Goal: Task Accomplishment & Management: Complete application form

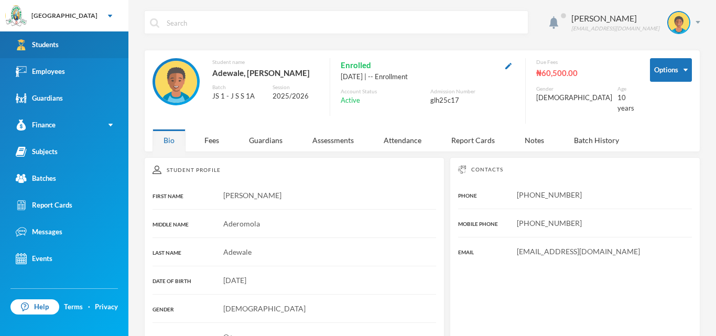
click at [75, 50] on link "Students" at bounding box center [64, 44] width 128 height 27
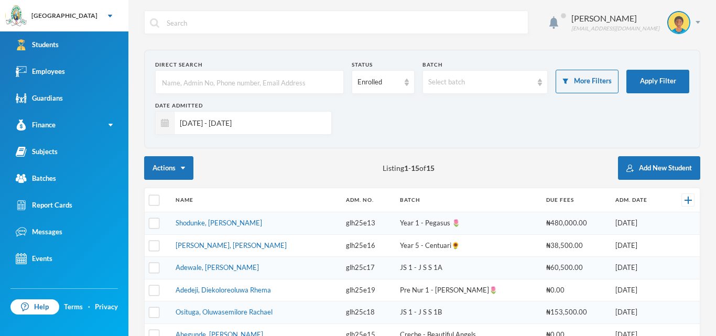
click at [282, 127] on input "[DATE] - [DATE]" at bounding box center [249, 123] width 151 height 24
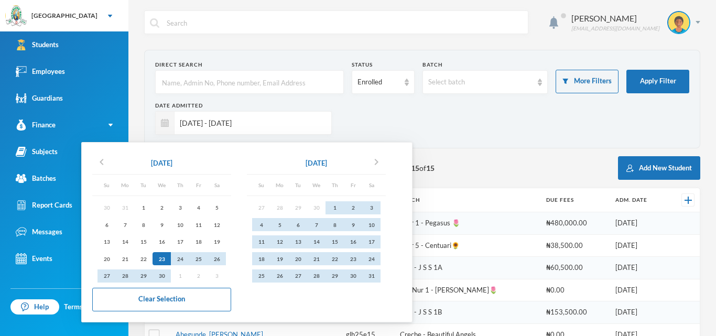
type input "[DATE] - 27/08/202"
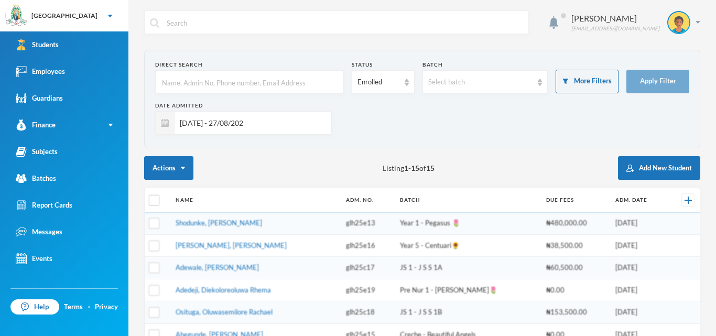
click at [272, 123] on input "[DATE] - 27/08/202" at bounding box center [249, 123] width 151 height 24
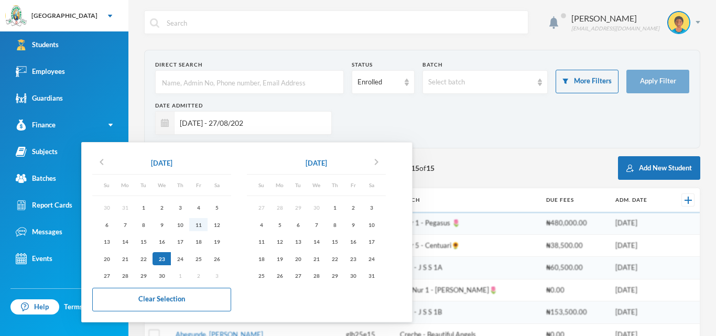
checkbox input "true"
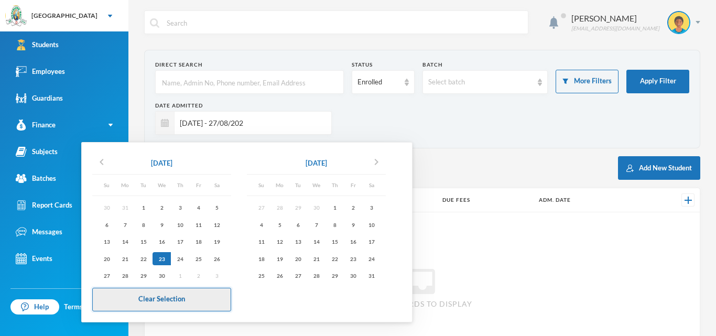
type input "23/04/2025 - 27/08/202"
click at [172, 294] on button "Clear Selection" at bounding box center [161, 300] width 139 height 24
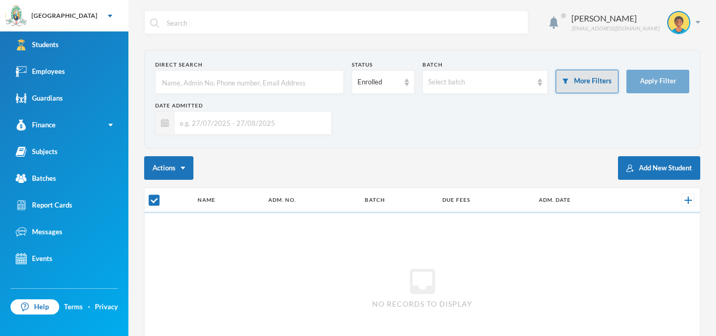
click at [596, 86] on button "More Filters" at bounding box center [586, 82] width 63 height 24
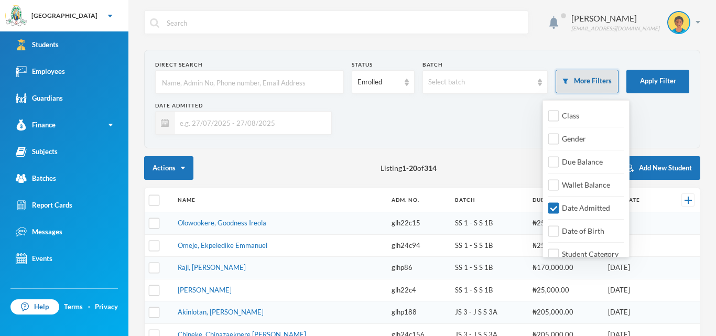
checkbox input "false"
click at [555, 209] on input "Date Admitted" at bounding box center [553, 208] width 11 height 11
checkbox input "false"
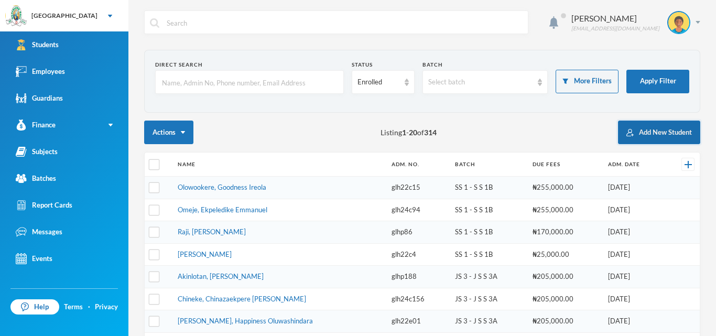
click at [655, 135] on button "Add New Student" at bounding box center [659, 133] width 82 height 24
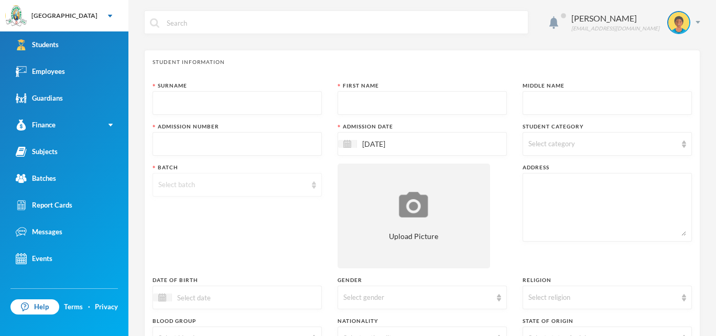
click at [314, 188] on img at bounding box center [314, 184] width 4 height 7
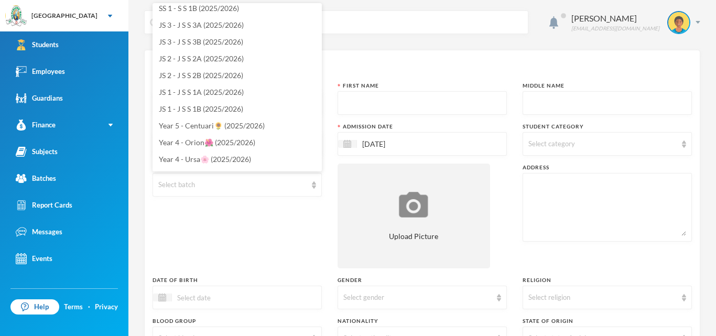
scroll to position [105, 0]
click at [218, 224] on div "Batch Select batch" at bounding box center [236, 215] width 169 height 105
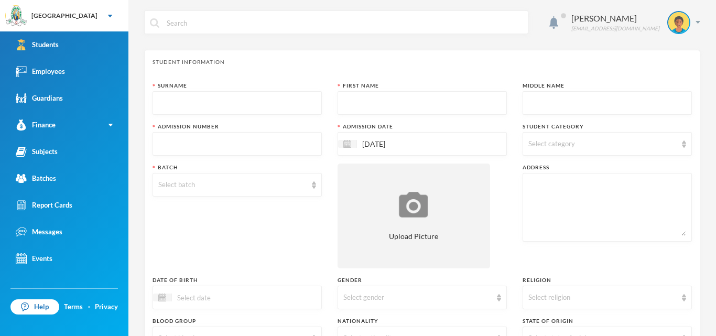
click at [238, 107] on input "text" at bounding box center [237, 104] width 158 height 24
type input "[PERSON_NAME]"
click at [432, 106] on input "text" at bounding box center [422, 104] width 158 height 24
type input "Oluwadunsi"
click at [622, 102] on input "text" at bounding box center [607, 104] width 158 height 24
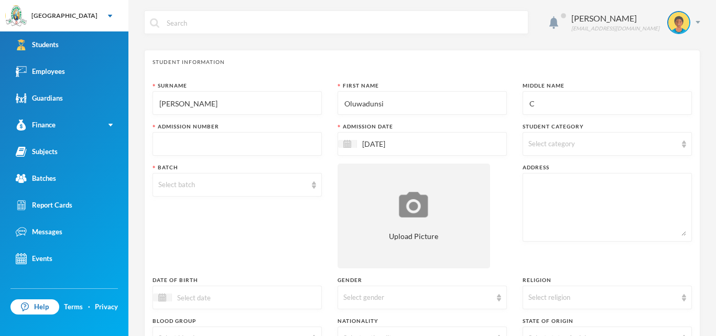
type input "C"
click at [401, 106] on input "Oluwadunsi" at bounding box center [422, 104] width 158 height 24
type input "Oluwadunsin"
click at [546, 106] on input "C" at bounding box center [607, 104] width 158 height 24
type input "[PERSON_NAME]"
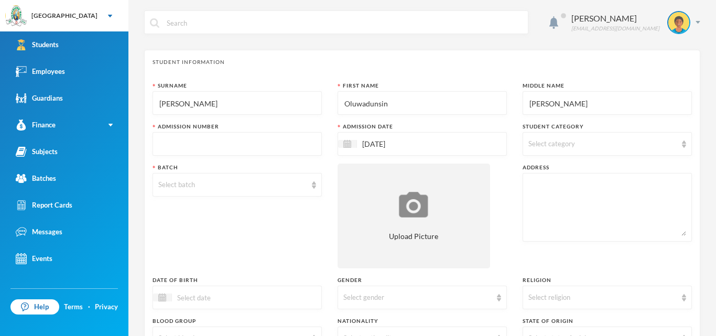
click at [301, 145] on input "text" at bounding box center [237, 145] width 158 height 24
type input "glh25e26"
click at [372, 145] on input "[DATE]" at bounding box center [401, 144] width 88 height 12
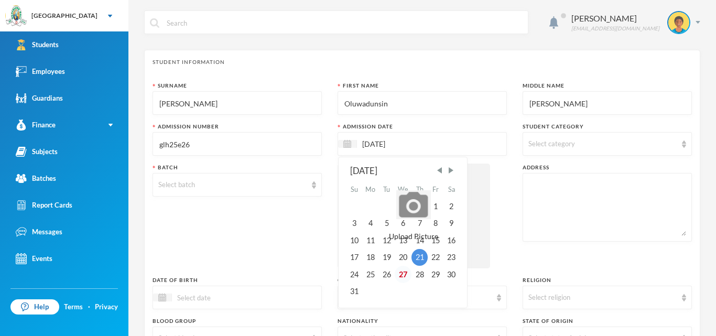
click at [400, 274] on div "27" at bounding box center [403, 274] width 17 height 17
type input "[DATE]"
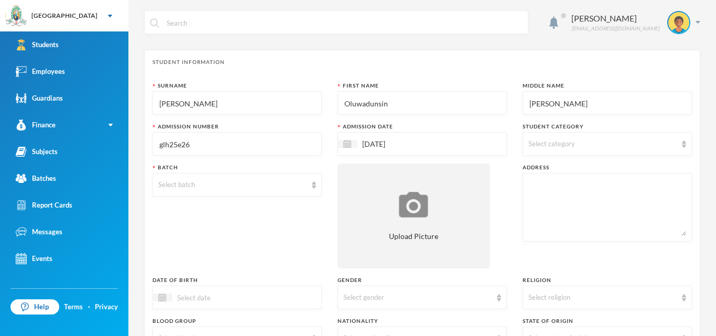
click at [683, 144] on img at bounding box center [684, 143] width 4 height 7
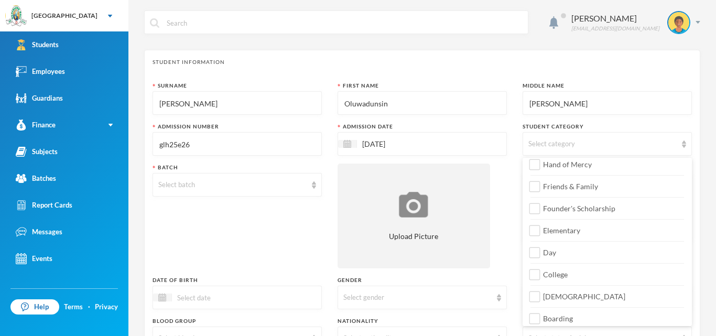
scroll to position [122, 0]
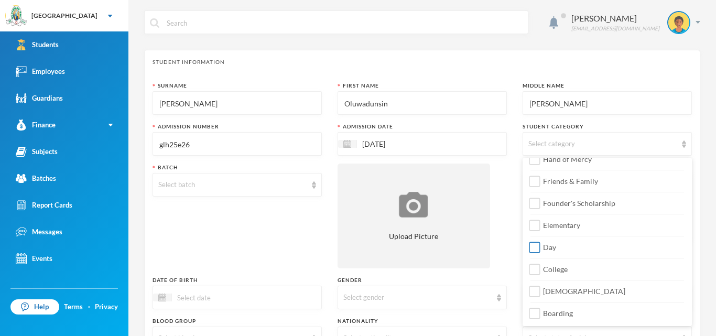
click at [536, 247] on input "Day" at bounding box center [534, 247] width 11 height 11
checkbox input "true"
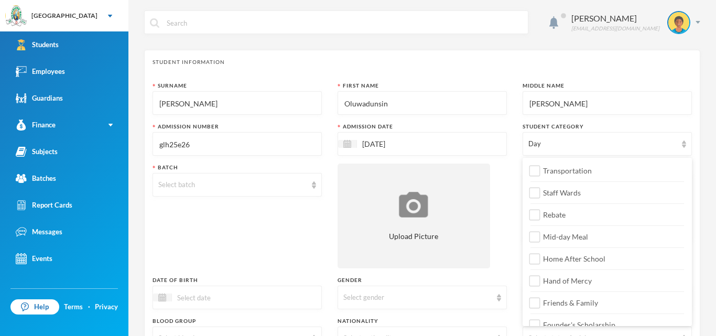
click at [512, 242] on div "Surname Johnson First Name Oluwadunsin Middle Name Christopher Admission Number…" at bounding box center [421, 283] width 539 height 403
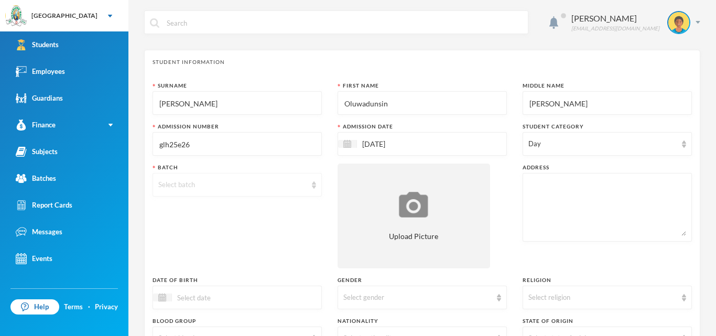
click at [313, 187] on img at bounding box center [314, 184] width 4 height 7
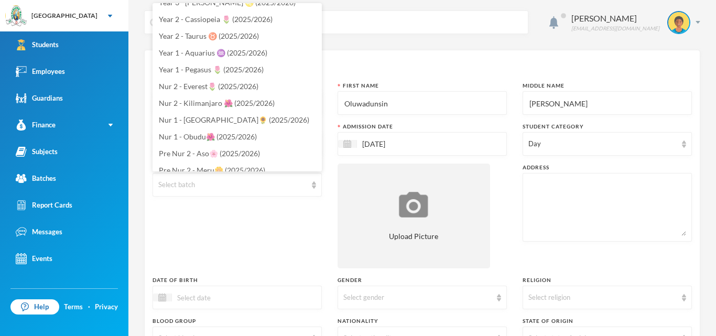
scroll to position [322, 0]
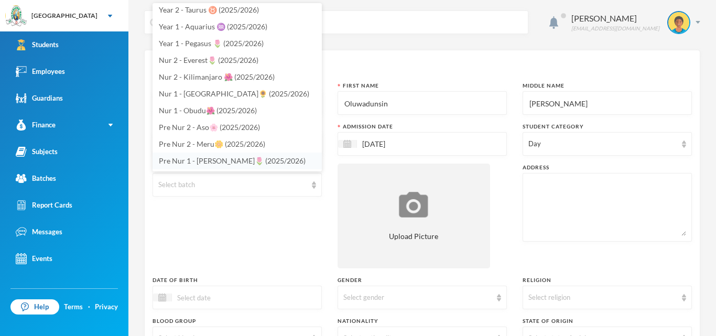
click at [238, 163] on span "Pre Nur 1 - Simien🌷 (2025/2026)" at bounding box center [232, 160] width 147 height 9
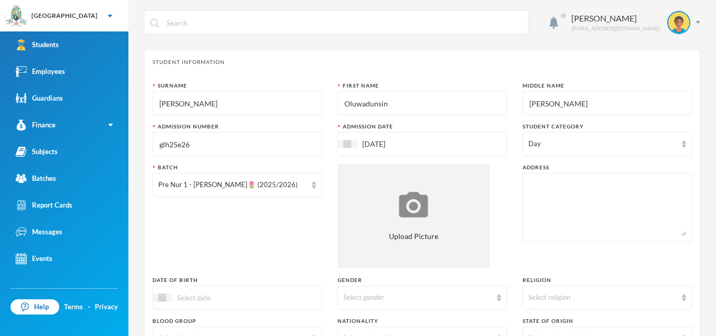
click at [574, 213] on textarea at bounding box center [607, 207] width 158 height 57
paste textarea "16,Alhaji Suliamon Street, Mao, Alakuko Road"
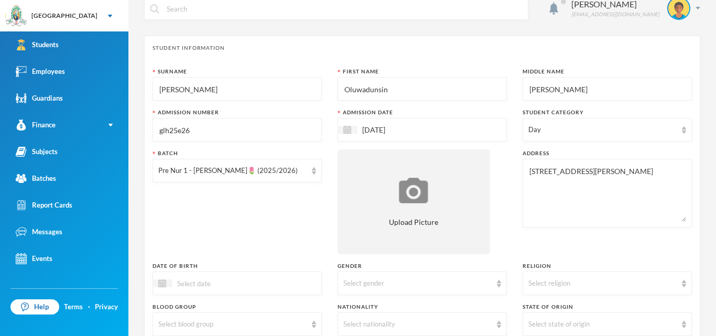
scroll to position [0, 0]
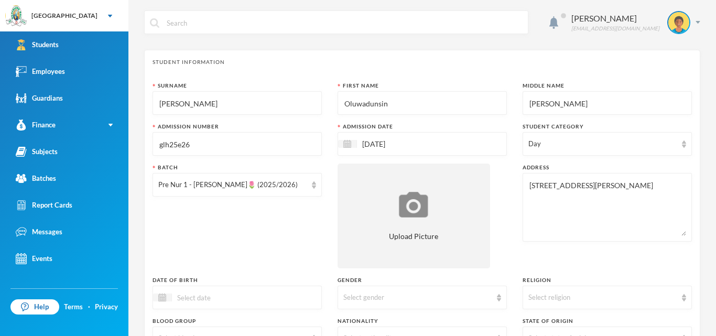
type textarea "16,Alhaji Suliamon Street, Mao, Alakuko Road"
click at [686, 147] on div "Day" at bounding box center [606, 144] width 169 height 24
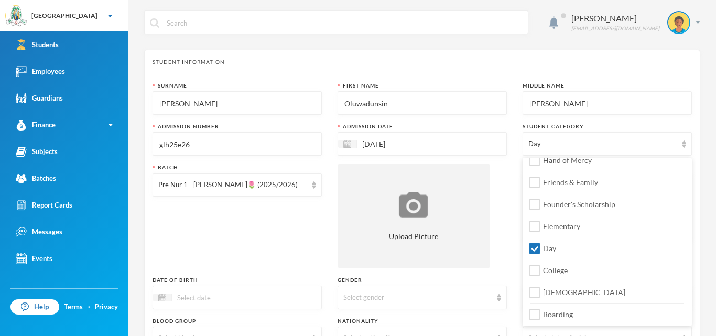
scroll to position [122, 0]
click at [533, 225] on input "Elementary" at bounding box center [534, 225] width 11 height 11
checkbox input "true"
click at [536, 292] on input "Christian" at bounding box center [534, 291] width 11 height 11
checkbox input "true"
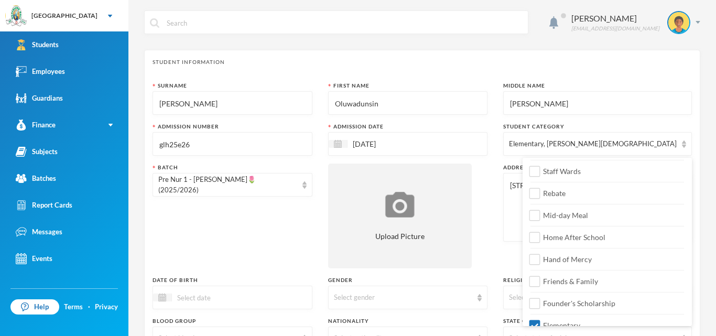
scroll to position [0, 0]
click at [501, 257] on div "Surname Johnson First Name Oluwadunsin Middle Name Christopher Admission Number…" at bounding box center [421, 283] width 539 height 403
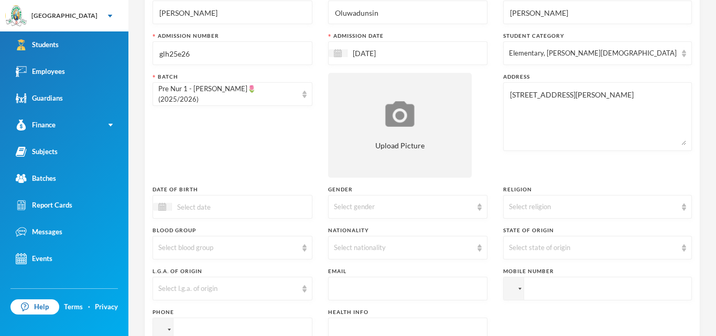
scroll to position [96, 0]
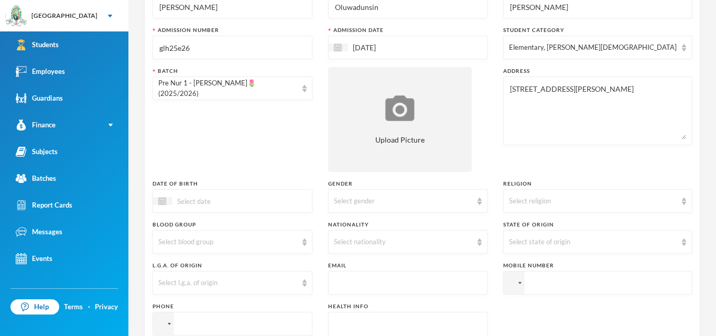
click at [249, 203] on input at bounding box center [216, 201] width 88 height 12
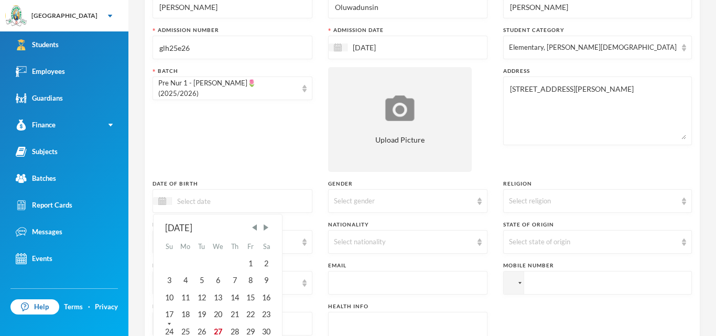
click at [193, 228] on div "August 2025" at bounding box center [218, 228] width 106 height 13
click at [270, 230] on span "Next Month" at bounding box center [265, 227] width 9 height 9
click at [259, 229] on span "Previous Month" at bounding box center [254, 227] width 9 height 9
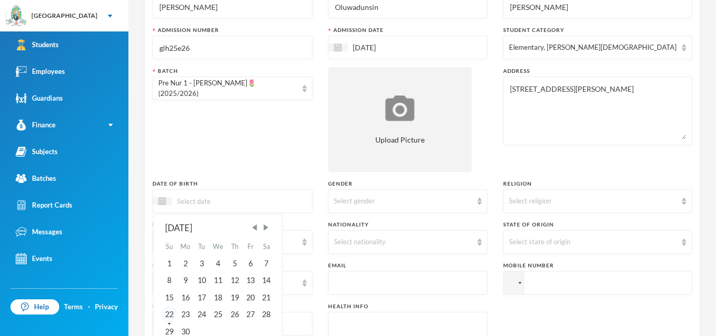
click at [170, 311] on div "22" at bounding box center [169, 314] width 16 height 17
click at [216, 201] on input "22/06/0002022" at bounding box center [216, 201] width 88 height 12
click at [213, 200] on input "22/06/0002022" at bounding box center [216, 201] width 88 height 12
click at [268, 201] on div "22/06/2022 June 2022 Su Mo Tu We Th Fr Sa 1 2 3 4 5 6 7 8 9 10 11 12 13 14 15 1…" at bounding box center [232, 201] width 160 height 24
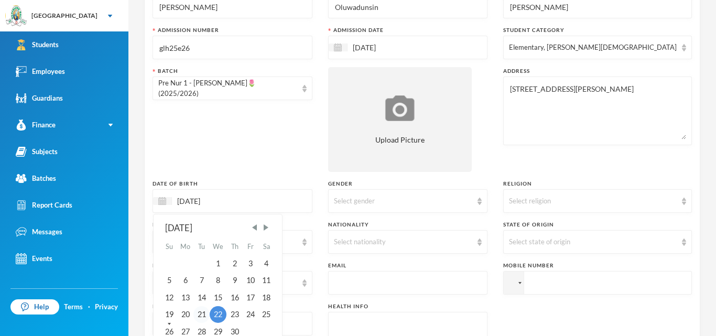
click at [201, 310] on div "21" at bounding box center [201, 314] width 16 height 17
type input "[DATE]"
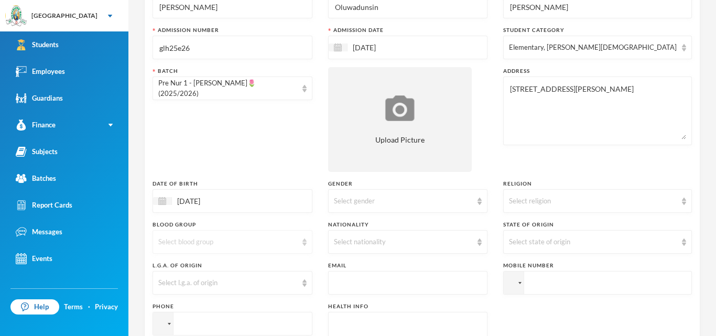
click at [306, 245] on img at bounding box center [304, 241] width 4 height 7
click at [171, 203] on li "O+" at bounding box center [236, 200] width 169 height 17
click at [481, 203] on img at bounding box center [479, 201] width 4 height 7
click at [429, 224] on li "[DEMOGRAPHIC_DATA]" at bounding box center [421, 225] width 169 height 17
click at [687, 203] on div "Select religion" at bounding box center [597, 201] width 189 height 24
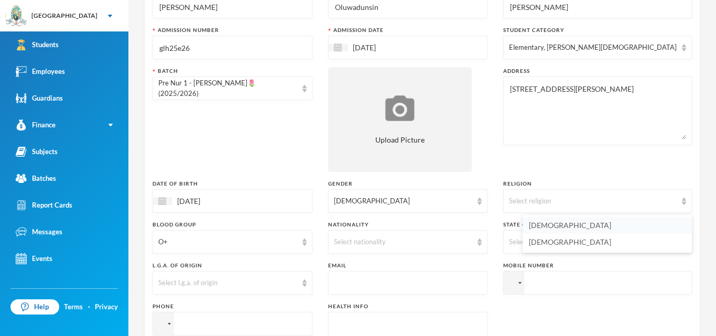
click at [637, 224] on li "[DEMOGRAPHIC_DATA]" at bounding box center [606, 225] width 169 height 17
click at [306, 284] on img at bounding box center [304, 282] width 4 height 7
click at [312, 287] on div "Select l.g.a. of origin" at bounding box center [232, 283] width 160 height 24
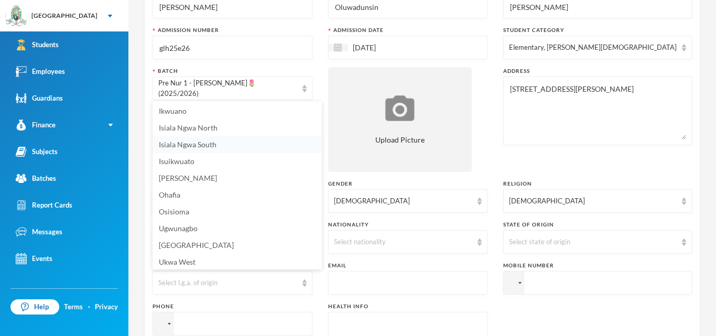
scroll to position [0, 0]
click at [330, 225] on div "Surname Johnson First Name Oluwadunsin Middle Name Christopher Admission Number…" at bounding box center [421, 186] width 539 height 403
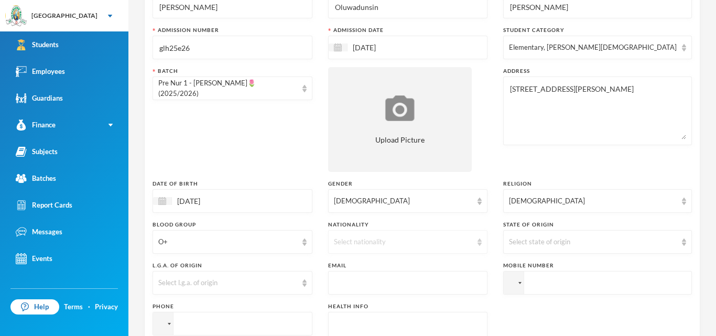
click at [488, 244] on div "Select nationality" at bounding box center [408, 242] width 160 height 24
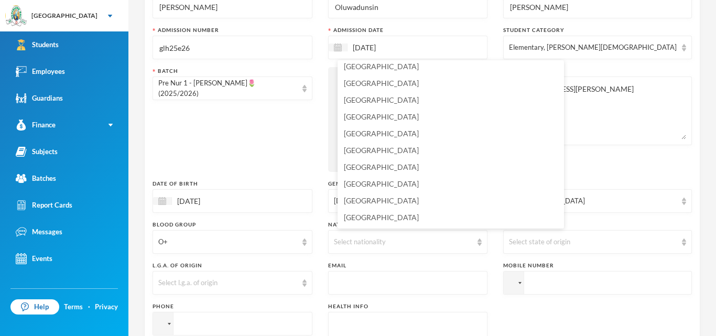
scroll to position [2520, 0]
click at [379, 215] on li "[GEOGRAPHIC_DATA]" at bounding box center [450, 217] width 226 height 17
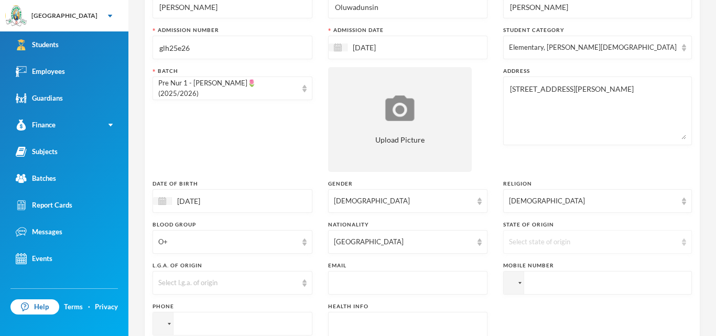
click at [686, 246] on div "Select state of origin" at bounding box center [597, 242] width 189 height 24
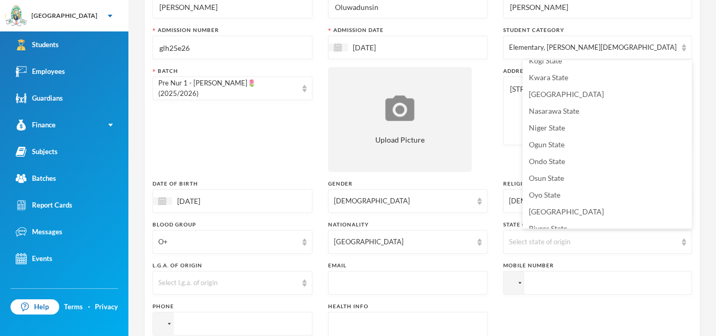
scroll to position [456, 0]
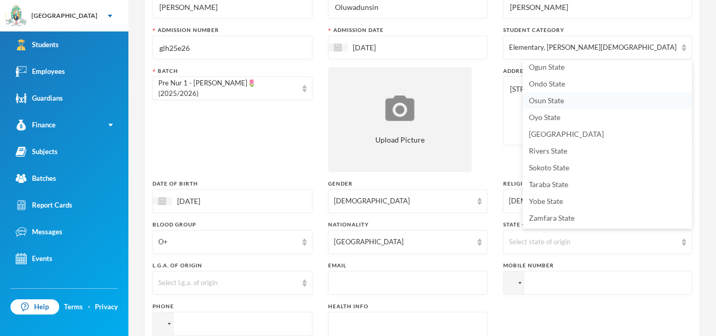
click at [539, 100] on span "Osun State" at bounding box center [546, 100] width 35 height 9
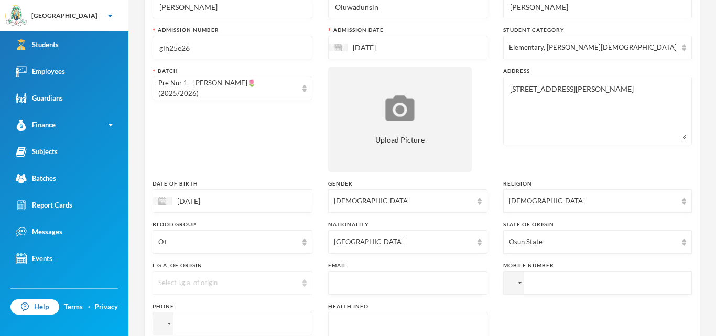
click at [306, 284] on img at bounding box center [304, 282] width 4 height 7
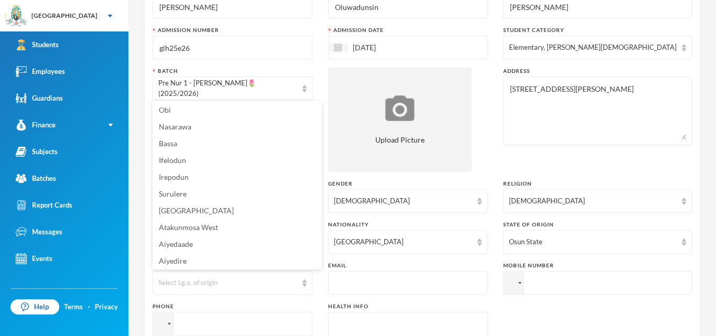
scroll to position [270, 0]
click at [193, 193] on li "Ifelodun" at bounding box center [236, 193] width 169 height 17
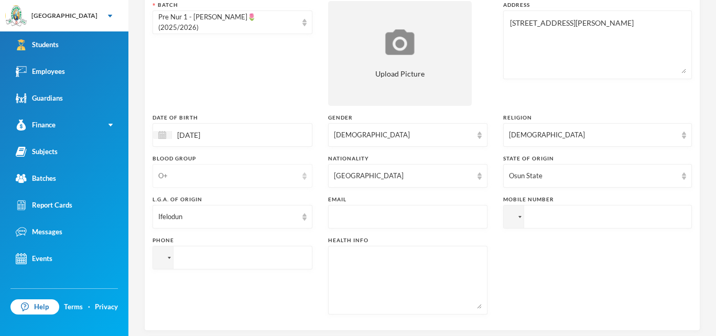
scroll to position [180, 0]
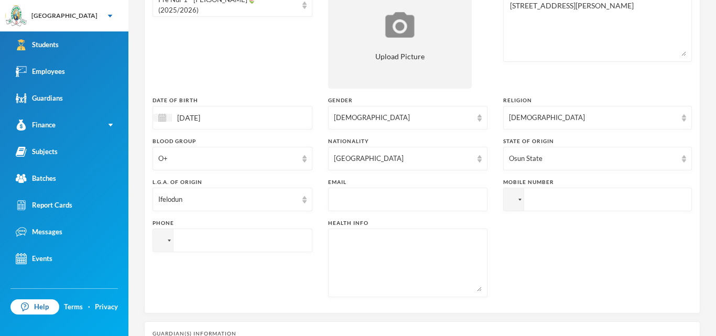
click at [599, 204] on input "tel" at bounding box center [597, 200] width 189 height 24
paste input "+08136909639"
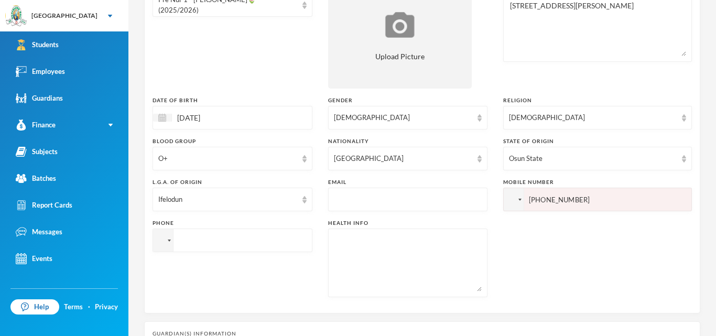
click at [558, 200] on input "+08136909639" at bounding box center [597, 200] width 189 height 24
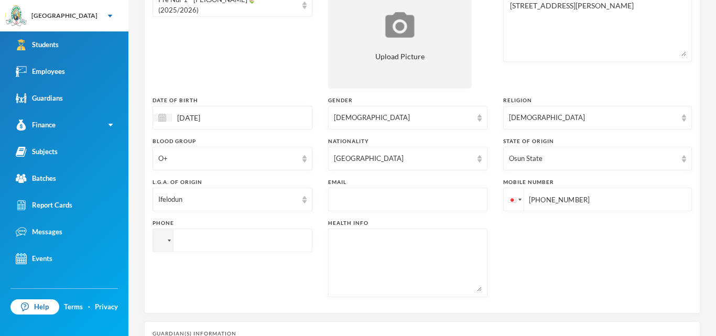
type input "+81 36 9096 39"
click at [521, 200] on div at bounding box center [519, 200] width 3 height 2
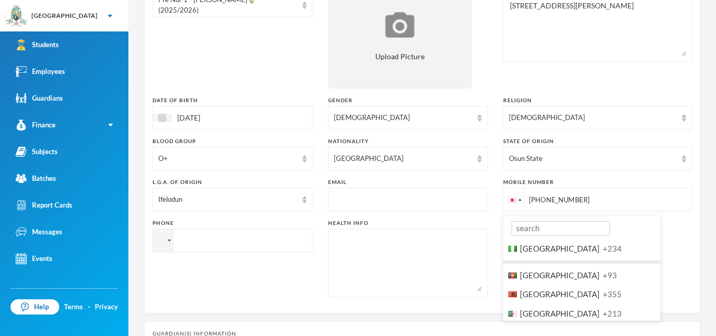
scroll to position [2736, 0]
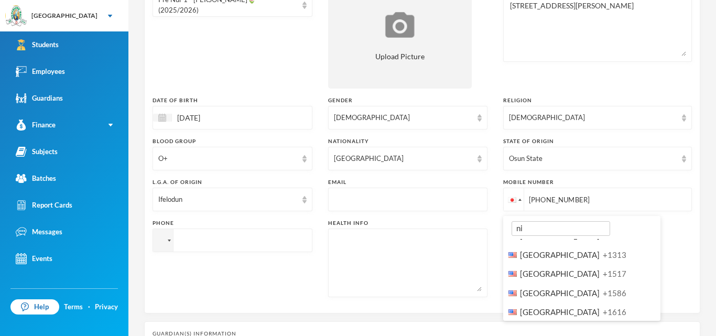
type input "nig"
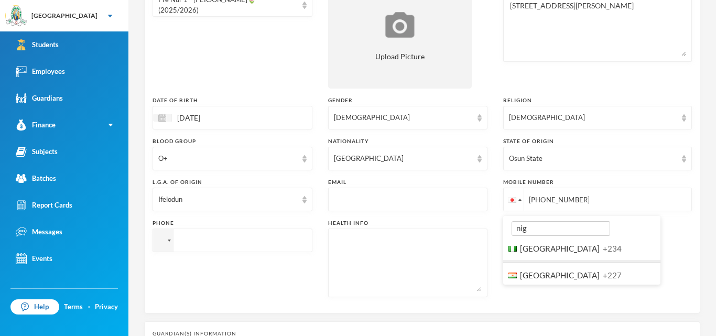
scroll to position [0, 0]
click at [555, 247] on span "[GEOGRAPHIC_DATA]" at bounding box center [560, 248] width 80 height 9
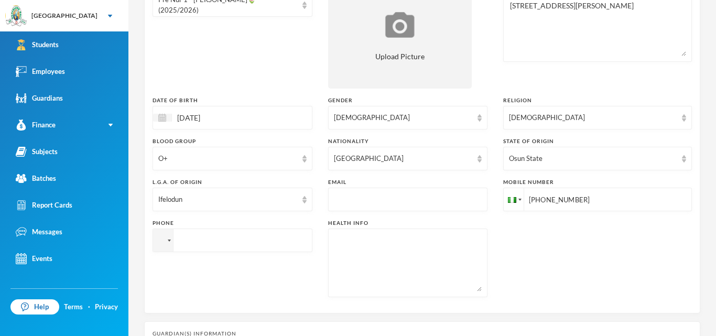
click at [564, 201] on input "+23436909639" at bounding box center [597, 200] width 189 height 24
click at [574, 200] on input "+2348036909639" at bounding box center [597, 200] width 189 height 24
type input "+2348136909639"
click at [390, 199] on input "text" at bounding box center [408, 200] width 148 height 24
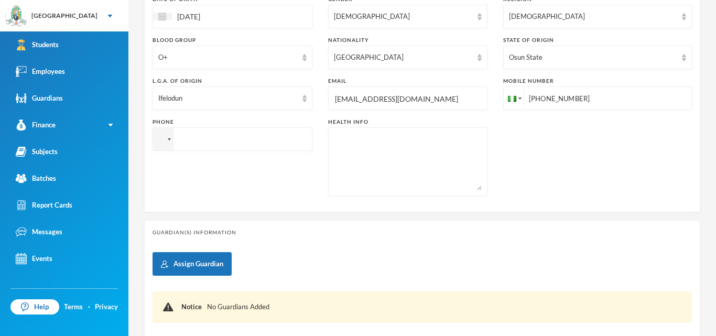
scroll to position [283, 0]
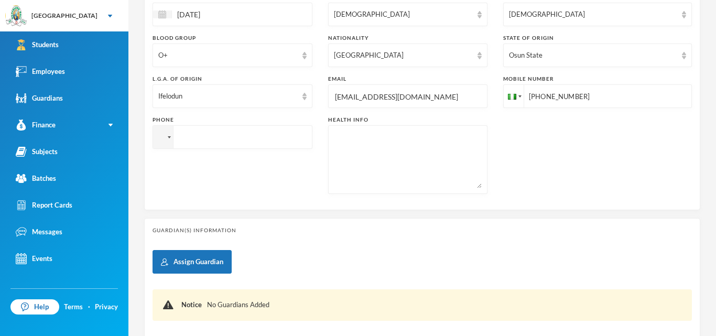
type input "atomejiabimbola@gmail.com"
drag, startPoint x: 547, startPoint y: 96, endPoint x: 614, endPoint y: 101, distance: 66.7
click at [614, 101] on input "+2348136909639" at bounding box center [597, 96] width 189 height 24
click at [503, 108] on input "tel" at bounding box center [597, 96] width 189 height 24
paste input "+2348136909639"
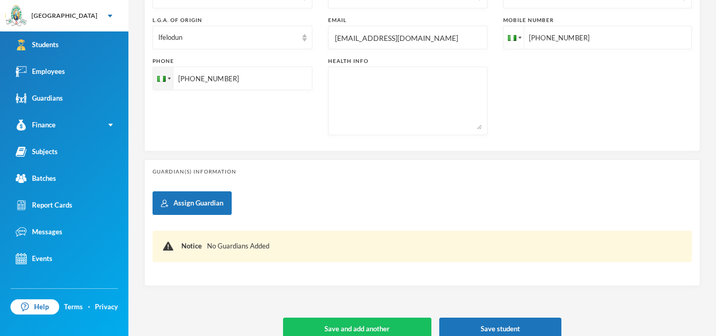
scroll to position [353, 0]
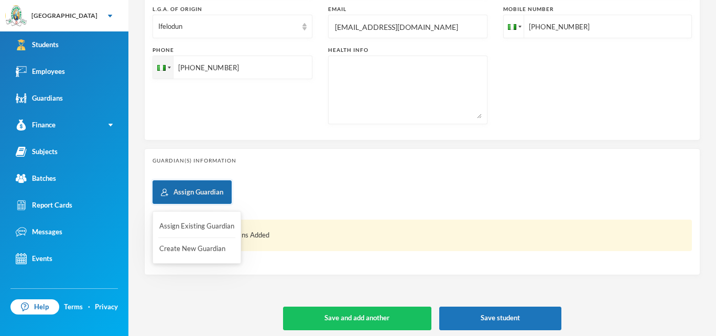
type input "+2348136909639"
click at [214, 193] on button "Assign Guardian" at bounding box center [191, 192] width 79 height 24
click at [204, 249] on button "Create New Guardian" at bounding box center [196, 248] width 77 height 19
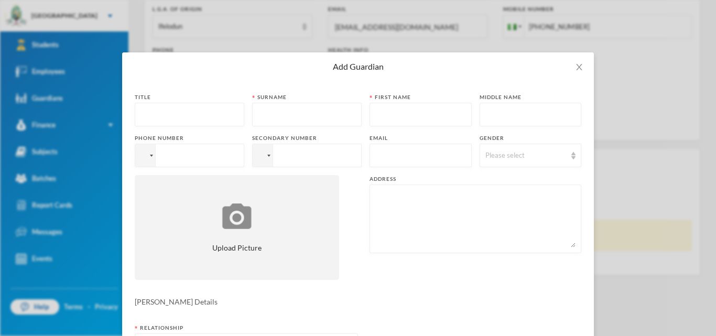
click at [192, 117] on input "text" at bounding box center [189, 115] width 98 height 24
type input "Mrs"
click at [319, 117] on input "text" at bounding box center [307, 115] width 98 height 24
type input "Abimbola"
click at [413, 118] on input "text" at bounding box center [420, 115] width 91 height 24
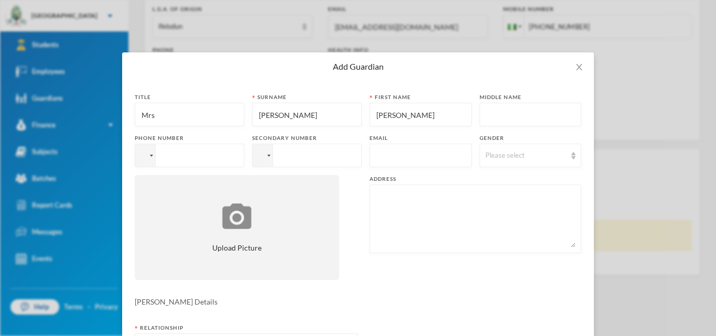
type input "[PERSON_NAME]"
click at [218, 155] on input "tel" at bounding box center [189, 156] width 109 height 24
paste input "+2348136909639"
type input "+2348136909639"
click at [387, 157] on input "text" at bounding box center [420, 156] width 91 height 24
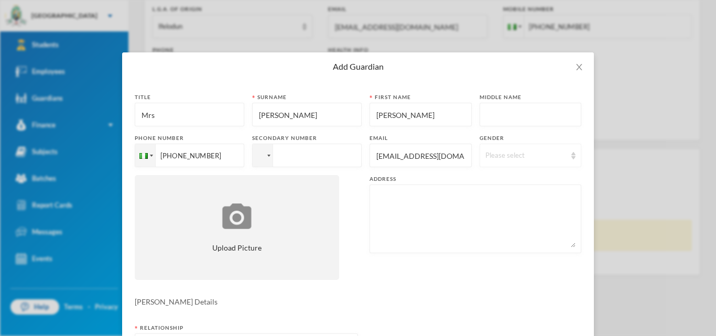
type input "atomejiabimbola@gmail.com"
click at [572, 161] on div "Please select" at bounding box center [530, 156] width 102 height 24
click at [508, 196] on span "[DEMOGRAPHIC_DATA]" at bounding box center [527, 196] width 82 height 9
click at [402, 211] on textarea at bounding box center [475, 218] width 200 height 57
paste textarea "16, Alhaji Suliamon Street, Mao, Alakuko road"
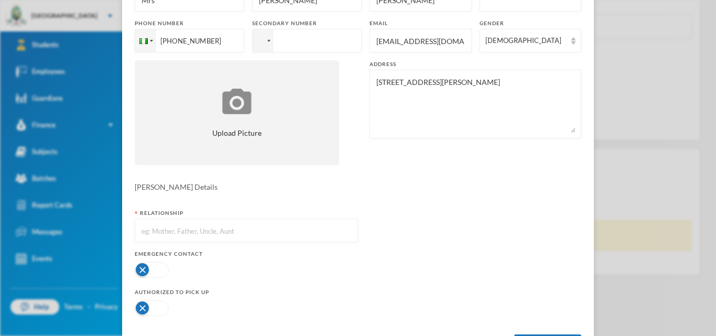
scroll to position [162, 0]
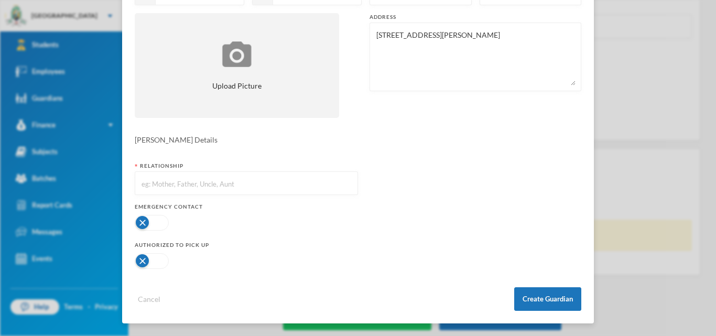
type textarea "16, Alhaji Suliamon Street, Mao, Alakuko road"
click at [242, 183] on input "text" at bounding box center [246, 184] width 212 height 24
type input "Mother"
click at [162, 226] on button "button" at bounding box center [152, 223] width 34 height 16
click at [168, 260] on button "button" at bounding box center [152, 261] width 34 height 16
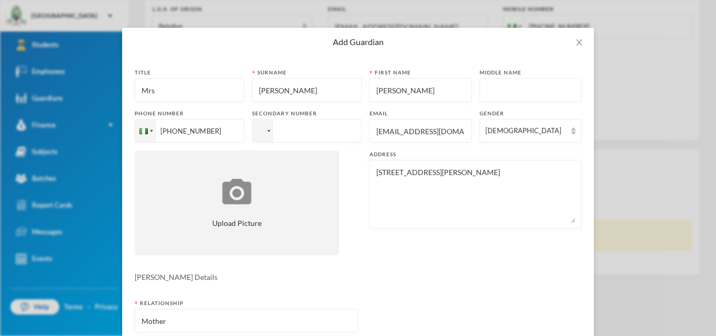
scroll to position [0, 0]
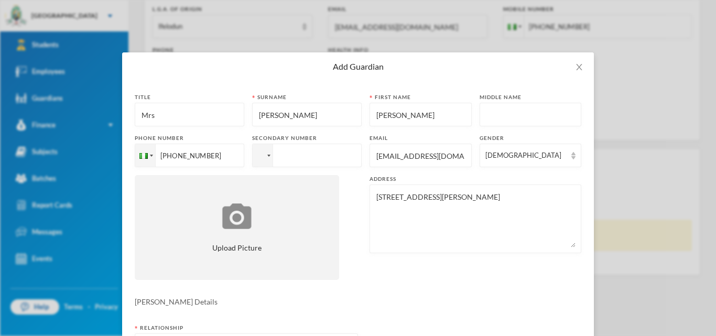
click at [244, 160] on input "tel" at bounding box center [189, 156] width 109 height 24
click at [576, 67] on icon "icon: close" at bounding box center [579, 67] width 8 height 8
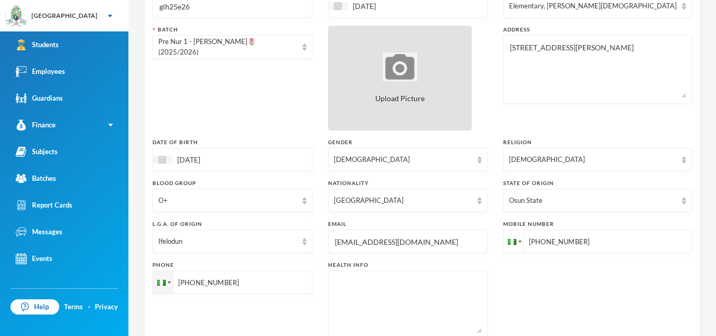
scroll to position [136, 0]
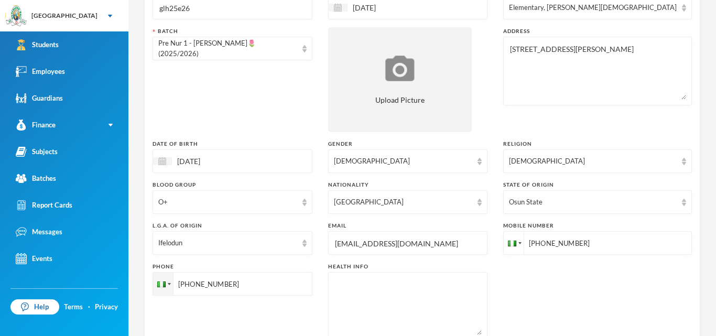
click at [503, 255] on input "+2348136909639" at bounding box center [597, 243] width 189 height 24
paste input "08060132477"
click at [190, 284] on input "+08060132477" at bounding box center [232, 284] width 160 height 24
click at [187, 285] on input "+08060132477" at bounding box center [232, 284] width 160 height 24
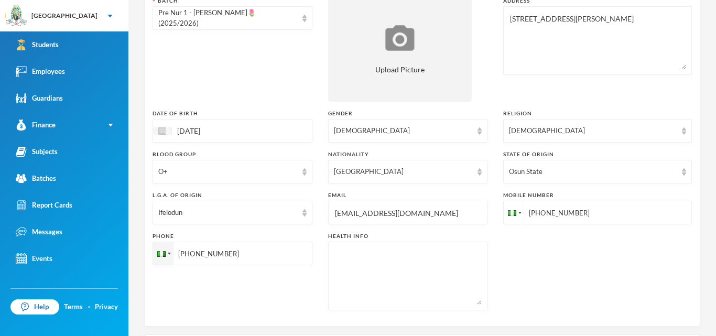
scroll to position [169, 0]
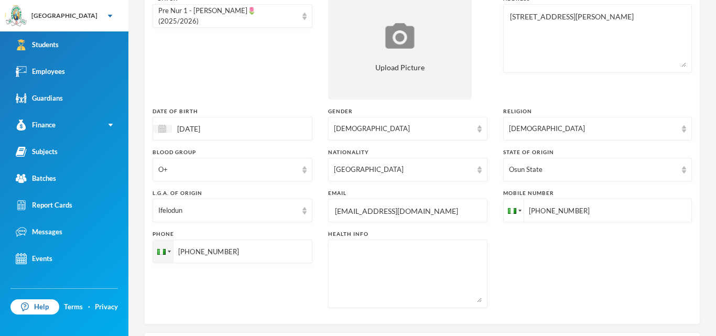
type input "+2348060132477"
click at [482, 282] on textarea at bounding box center [408, 273] width 148 height 57
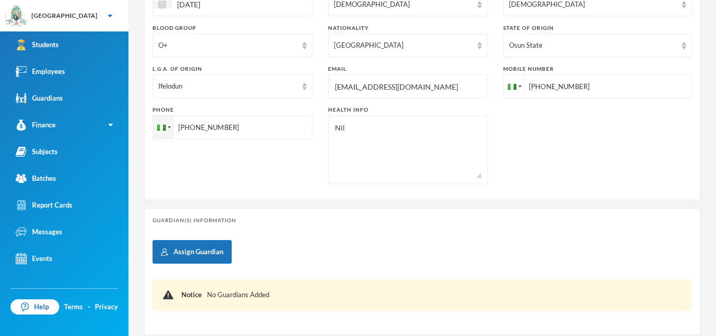
scroll to position [294, 0]
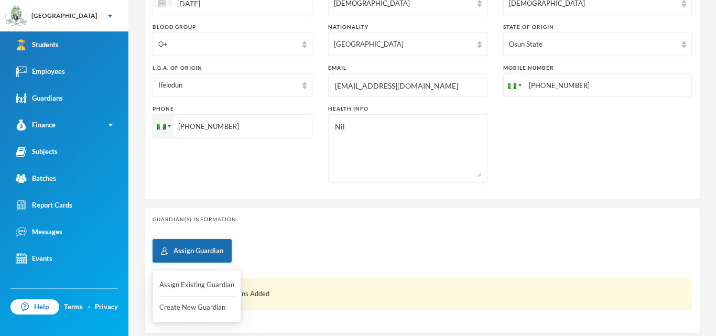
type textarea "Nil"
click at [188, 251] on button "Assign Guardian" at bounding box center [191, 251] width 79 height 24
click at [195, 309] on button "Create New Guardian" at bounding box center [196, 307] width 77 height 19
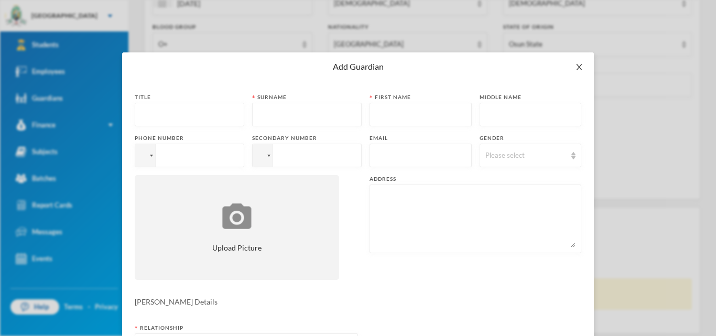
click at [575, 65] on icon "icon: close" at bounding box center [579, 67] width 8 height 8
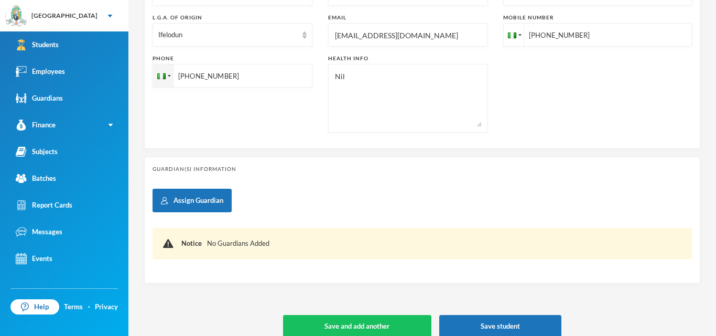
scroll to position [357, 0]
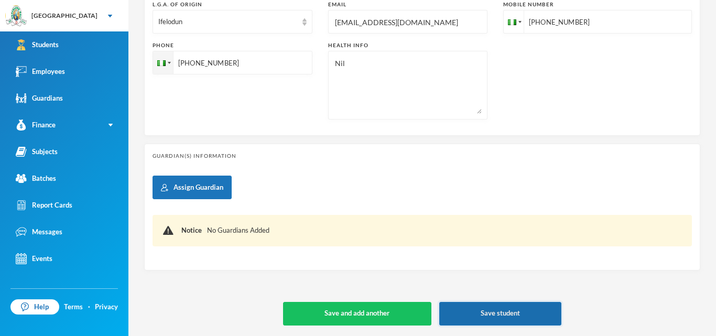
click at [511, 313] on button "Save student" at bounding box center [500, 314] width 122 height 24
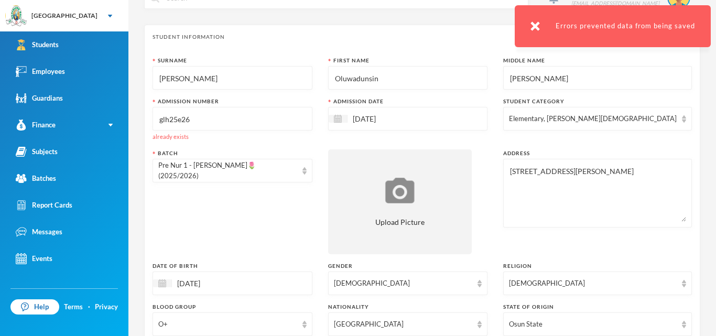
scroll to position [0, 0]
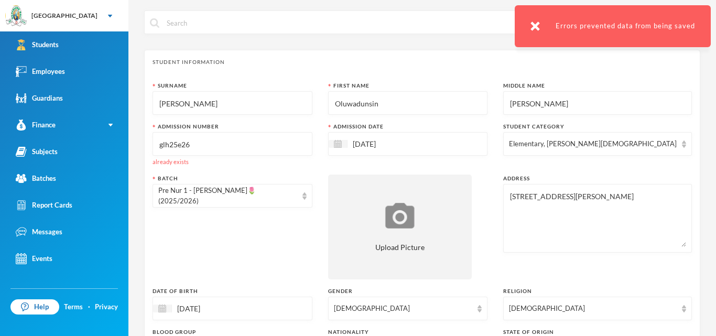
click at [232, 145] on input "glh25e26" at bounding box center [232, 145] width 148 height 24
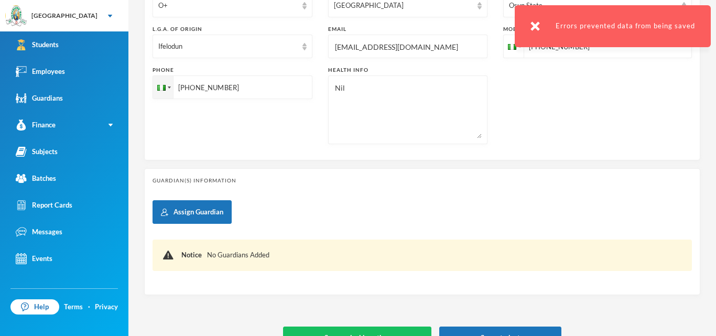
scroll to position [357, 0]
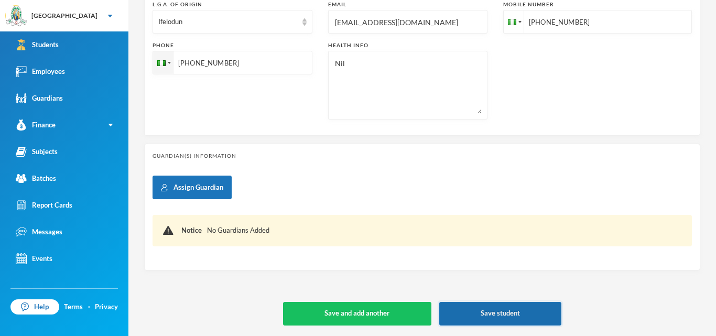
type input "glh25e27"
click at [488, 312] on button "Save student" at bounding box center [500, 314] width 122 height 24
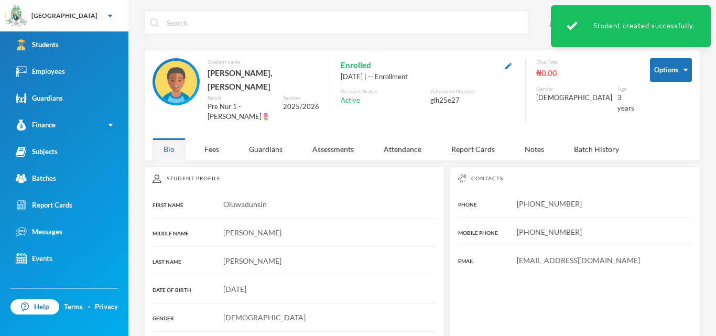
scroll to position [1, 0]
click at [69, 76] on link "Employees" at bounding box center [64, 71] width 128 height 27
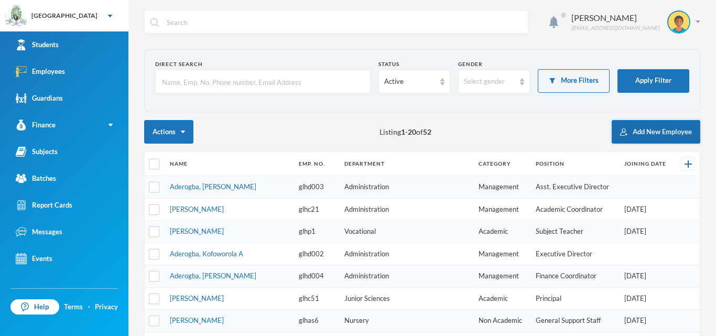
click at [640, 128] on button "Add New Employee" at bounding box center [655, 132] width 89 height 24
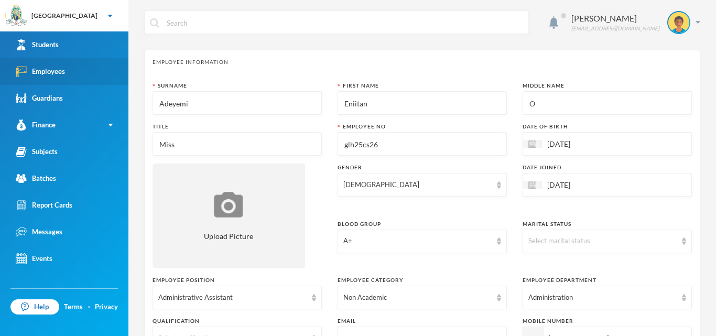
click at [46, 71] on div "Employees" at bounding box center [40, 71] width 49 height 11
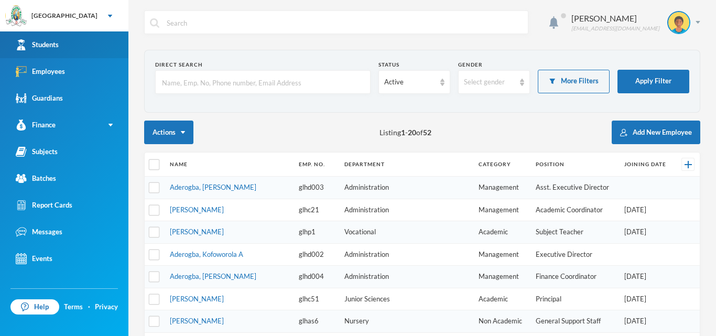
click at [78, 41] on link "Students" at bounding box center [64, 44] width 128 height 27
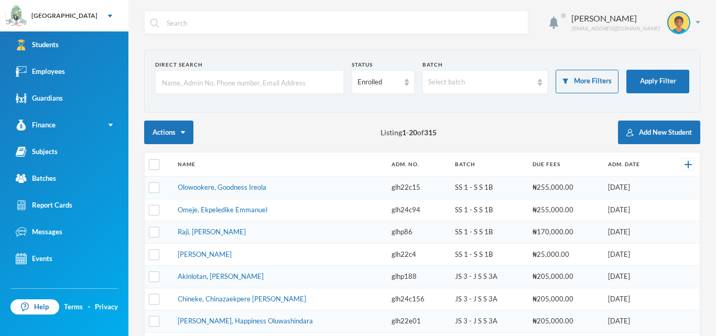
click at [237, 21] on input "text" at bounding box center [344, 23] width 357 height 24
type input "j"
click at [260, 84] on input "text" at bounding box center [249, 83] width 177 height 24
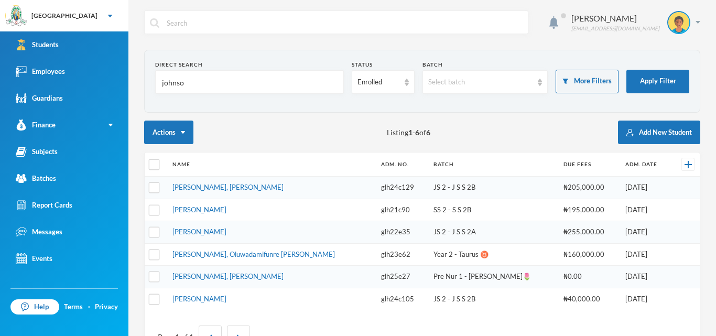
type input "[PERSON_NAME]"
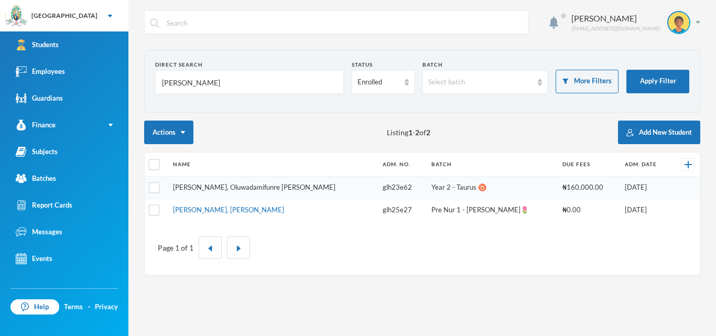
click at [226, 187] on link "[PERSON_NAME], Oluwadamifunre [PERSON_NAME]" at bounding box center [254, 187] width 162 height 8
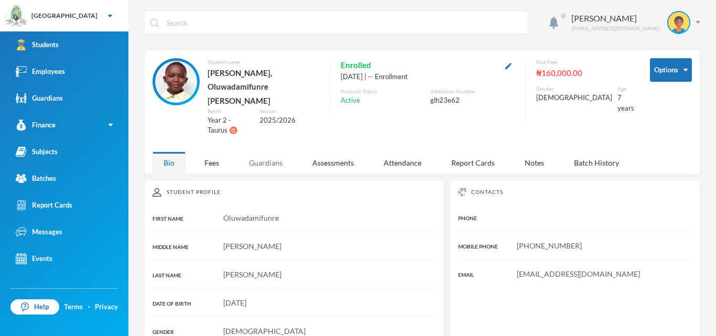
click at [272, 151] on div "Guardians" at bounding box center [266, 162] width 56 height 23
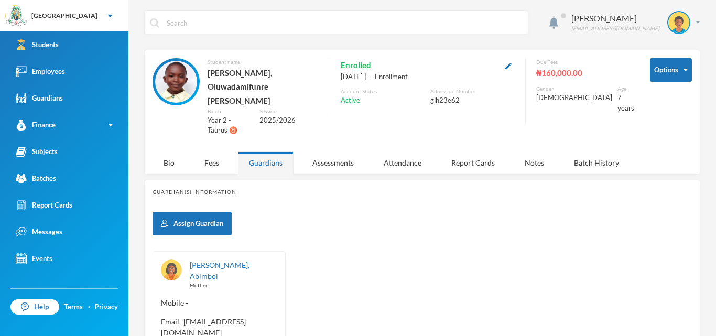
scroll to position [2, 0]
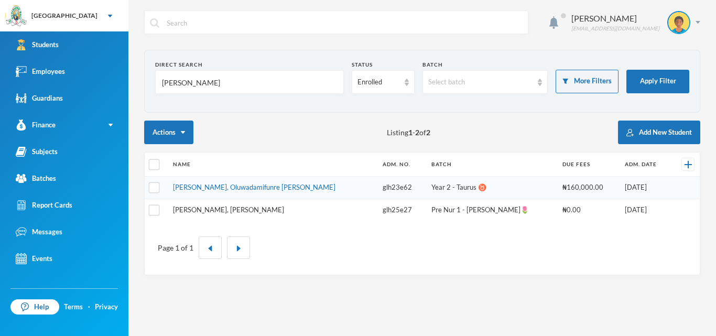
click at [256, 210] on link "[PERSON_NAME], [PERSON_NAME]" at bounding box center [228, 209] width 111 height 8
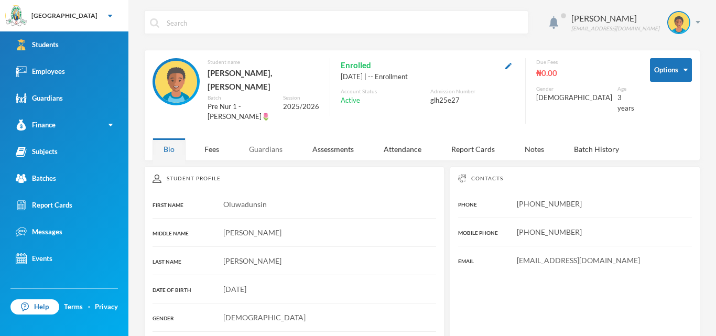
click at [268, 144] on div "Guardians" at bounding box center [266, 149] width 56 height 23
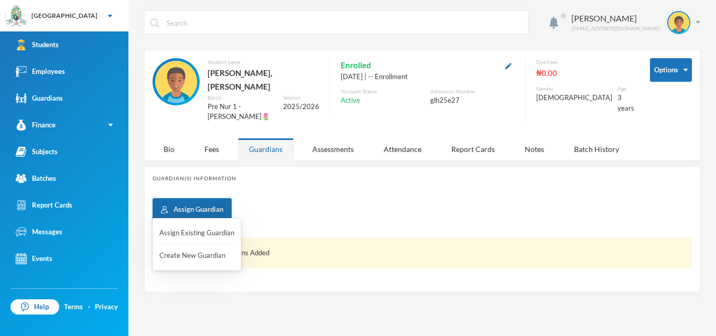
click at [223, 198] on button "Assign Guardian" at bounding box center [191, 210] width 79 height 24
click at [206, 232] on button "Assign Existing Guardian" at bounding box center [196, 233] width 77 height 19
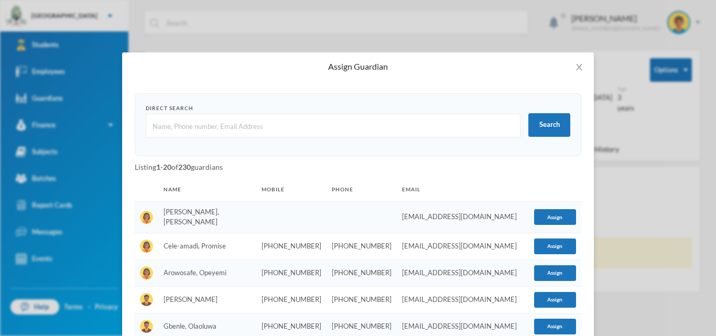
click at [258, 129] on input "text" at bounding box center [332, 126] width 363 height 24
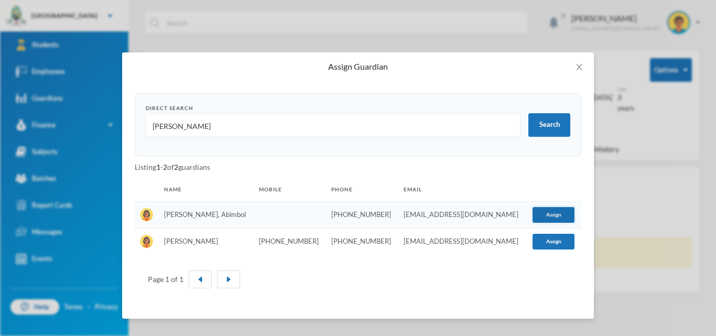
type input "Abimbola"
click at [536, 212] on button "Assign" at bounding box center [553, 215] width 42 height 16
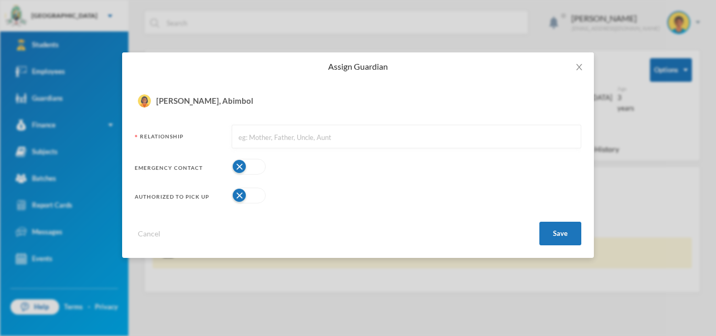
click at [256, 171] on button "button" at bounding box center [249, 167] width 34 height 16
click at [256, 194] on button "button" at bounding box center [249, 196] width 34 height 16
click at [304, 140] on input "text" at bounding box center [406, 137] width 338 height 24
type input "Mother"
click at [556, 234] on button "Save" at bounding box center [560, 234] width 42 height 24
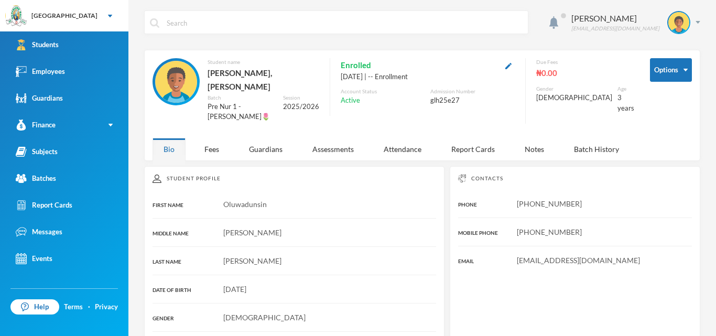
scroll to position [2, 0]
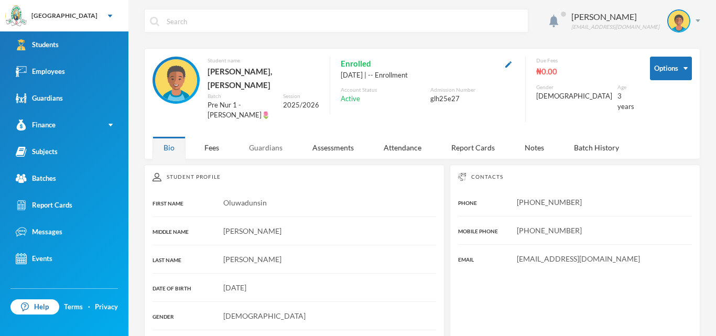
click at [268, 141] on div "Guardians" at bounding box center [266, 147] width 56 height 23
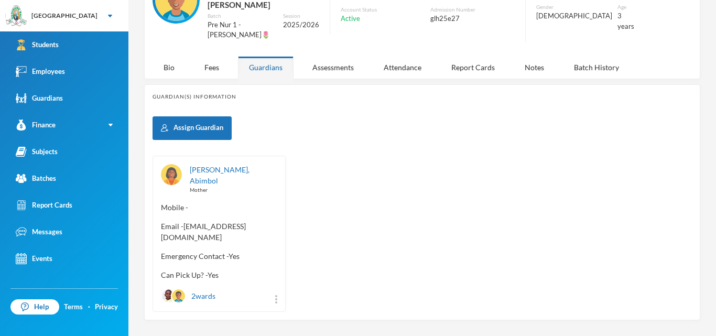
scroll to position [0, 0]
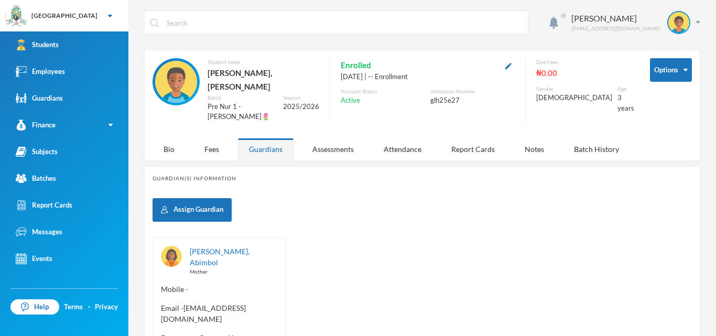
click at [460, 183] on div "Guardian(s) Information Assign Guardian [PERSON_NAME], Abimbol Mother Mobile - …" at bounding box center [422, 284] width 556 height 236
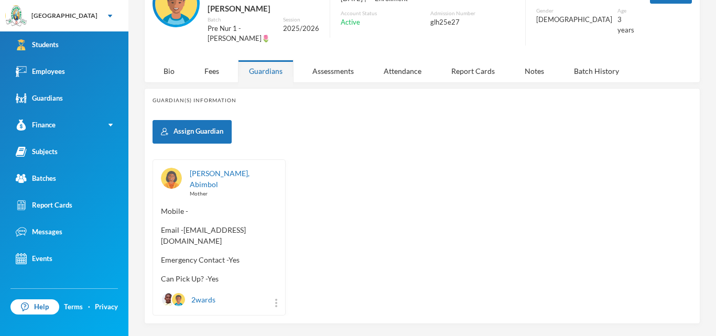
scroll to position [81, 0]
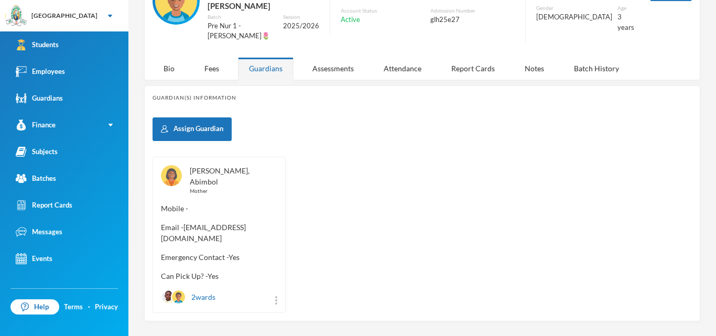
click at [227, 166] on link "[PERSON_NAME], Abimbol" at bounding box center [220, 176] width 60 height 20
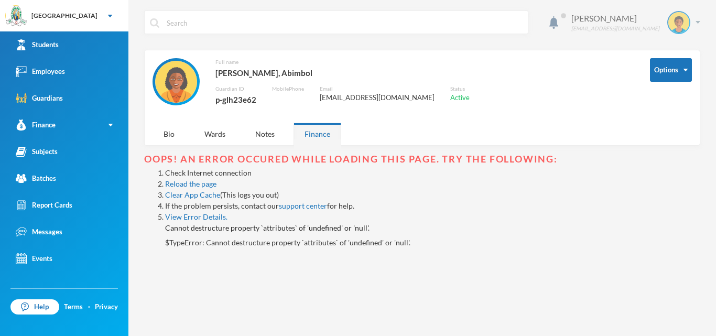
click at [694, 25] on div "[PERSON_NAME] [EMAIL_ADDRESS][DOMAIN_NAME]" at bounding box center [631, 22] width 137 height 23
click at [571, 40] on div "[PERSON_NAME] [EMAIL_ADDRESS][DOMAIN_NAME]" at bounding box center [422, 29] width 556 height 39
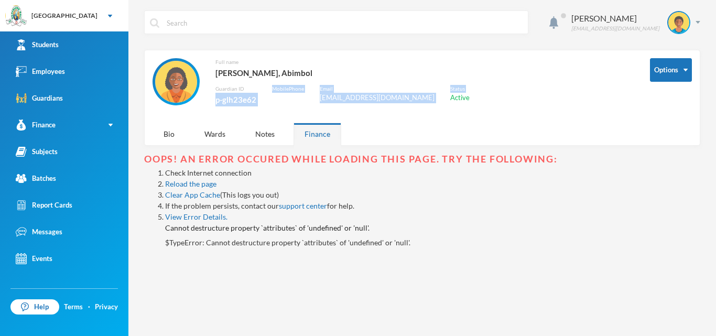
drag, startPoint x: 217, startPoint y: 101, endPoint x: 259, endPoint y: 103, distance: 42.0
click at [259, 103] on div "Full name [PERSON_NAME], Abimbol Guardian ID p-glh23e62 Mobile Phone Email [EMA…" at bounding box center [392, 87] width 481 height 59
click at [248, 101] on div "p-glh23e62" at bounding box center [235, 100] width 41 height 14
drag, startPoint x: 214, startPoint y: 102, endPoint x: 221, endPoint y: 101, distance: 6.4
click at [221, 101] on div "Full name [PERSON_NAME], Abimbol Guardian ID p-glh23e62 Mobile Phone Email [EMA…" at bounding box center [392, 87] width 481 height 59
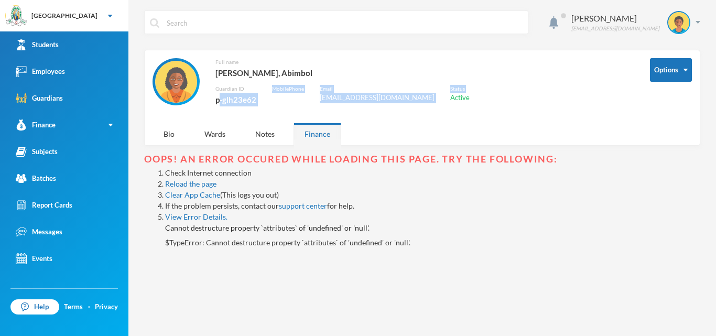
click at [223, 100] on div "p-glh23e62" at bounding box center [235, 100] width 41 height 14
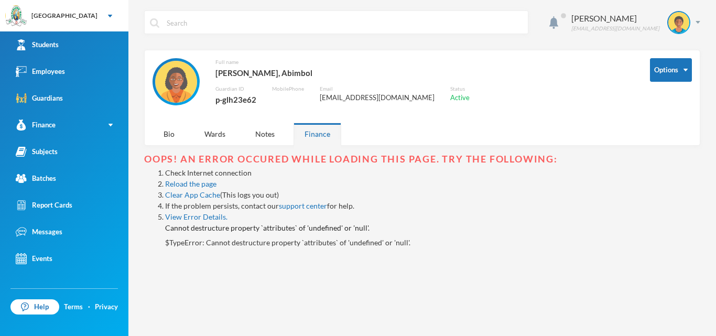
drag, startPoint x: 215, startPoint y: 100, endPoint x: 252, endPoint y: 100, distance: 37.2
click at [252, 100] on div "p-glh23e62" at bounding box center [235, 100] width 41 height 14
click at [215, 100] on div "Full name [PERSON_NAME], Abimbol Guardian ID p-glh23e62 Mobile Phone Email [EMA…" at bounding box center [392, 87] width 481 height 59
drag, startPoint x: 217, startPoint y: 99, endPoint x: 255, endPoint y: 100, distance: 38.2
click at [255, 100] on div "p-glh23e62" at bounding box center [235, 100] width 41 height 14
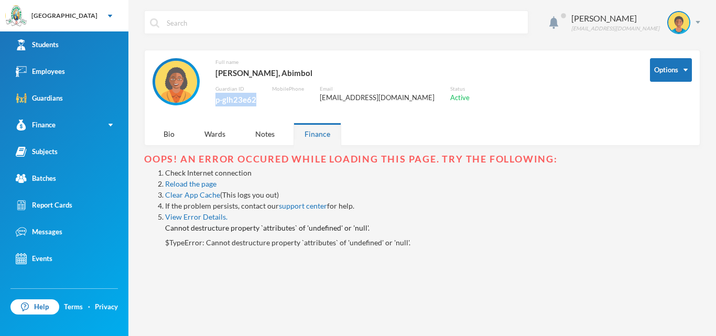
copy div "p-glh23e62"
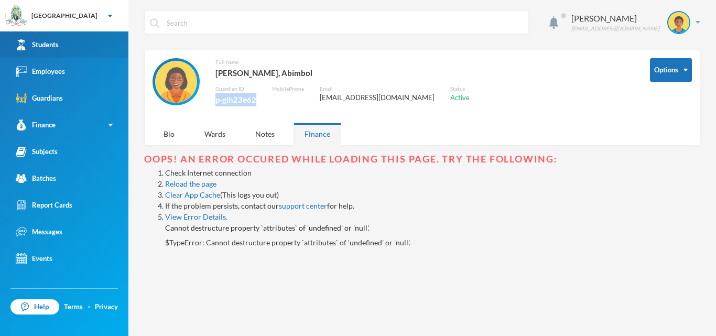
click at [61, 42] on link "Students" at bounding box center [64, 44] width 128 height 27
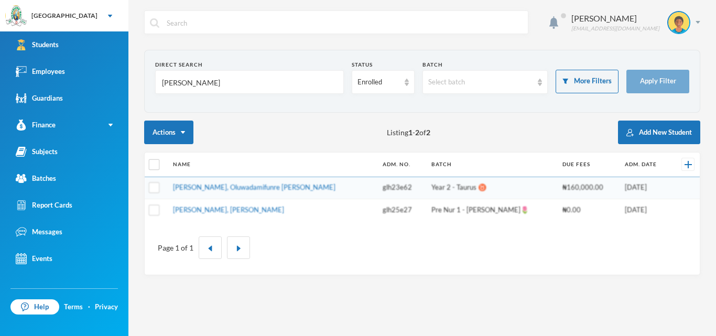
click at [224, 78] on input "[PERSON_NAME]" at bounding box center [249, 83] width 177 height 24
click at [226, 86] on input "[PERSON_NAME]" at bounding box center [249, 83] width 177 height 24
type input "j"
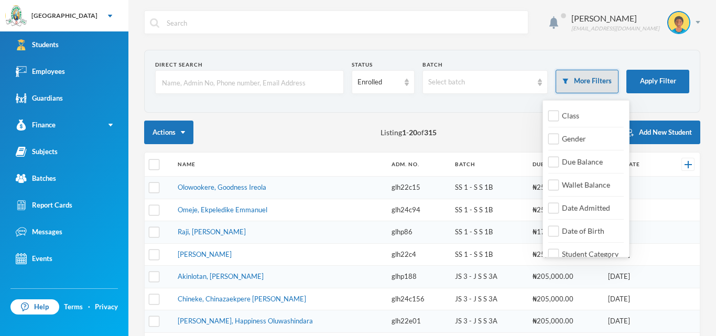
click at [575, 80] on button "More Filters" at bounding box center [586, 82] width 63 height 24
click at [554, 209] on input "Date Admitted" at bounding box center [553, 208] width 11 height 11
checkbox input "true"
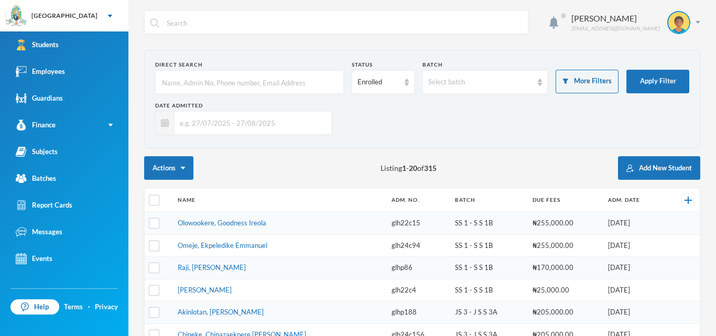
click at [295, 123] on input "text" at bounding box center [249, 123] width 151 height 24
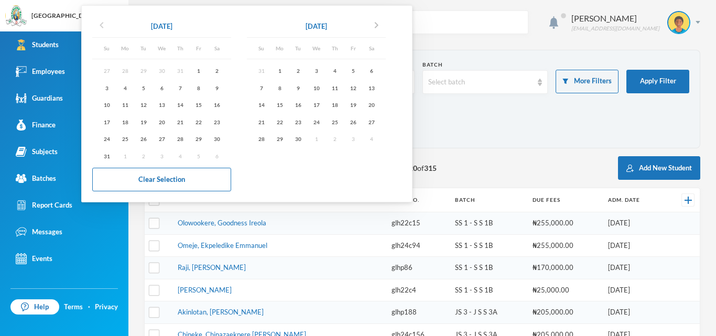
click at [103, 26] on icon "chevron_left" at bounding box center [101, 25] width 13 height 13
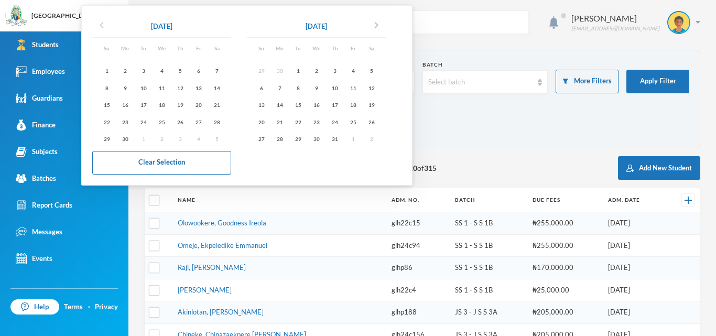
click at [103, 26] on icon "chevron_left" at bounding box center [101, 25] width 13 height 13
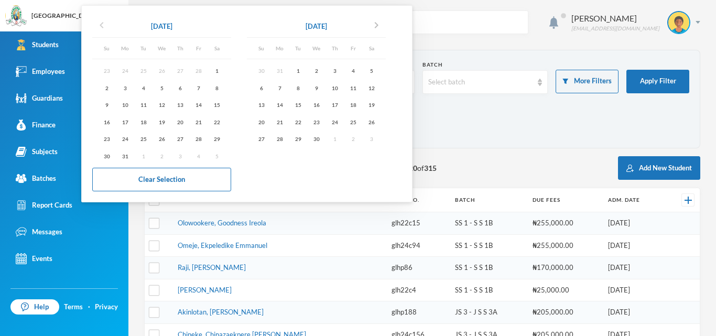
click at [103, 26] on icon "chevron_left" at bounding box center [101, 25] width 13 height 13
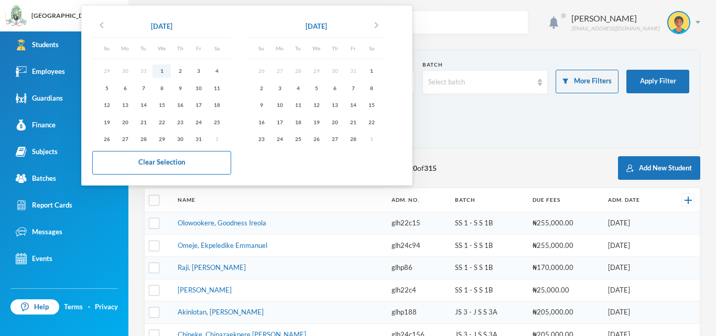
click at [164, 69] on div "1" at bounding box center [161, 70] width 18 height 13
click at [380, 27] on icon "chevron_right" at bounding box center [376, 25] width 13 height 13
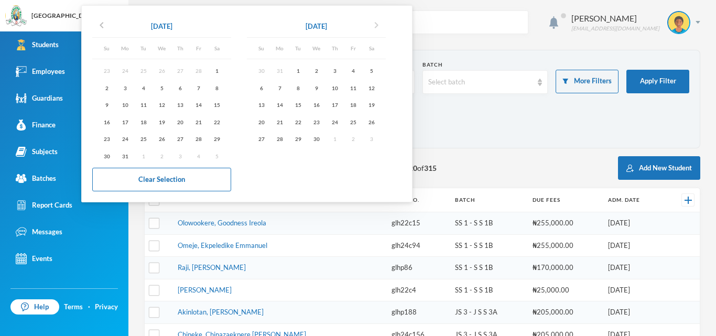
click at [380, 27] on icon "chevron_right" at bounding box center [376, 25] width 13 height 13
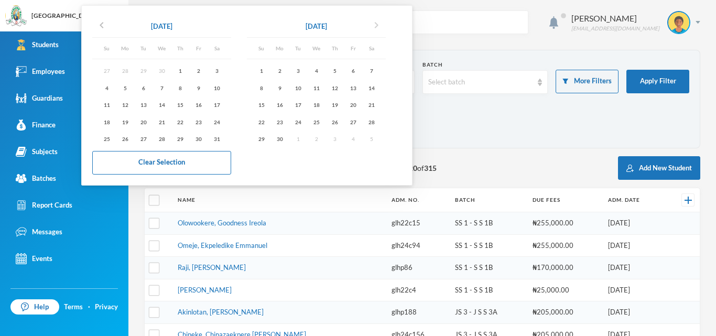
click at [380, 27] on icon "chevron_right" at bounding box center [376, 25] width 13 height 13
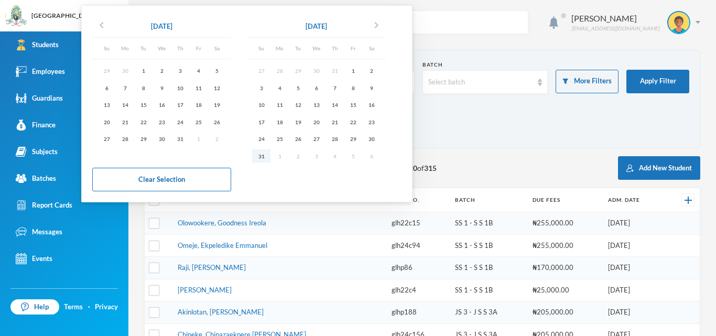
click at [264, 156] on div "31" at bounding box center [261, 155] width 18 height 13
type input "[DATE] - [DATE]"
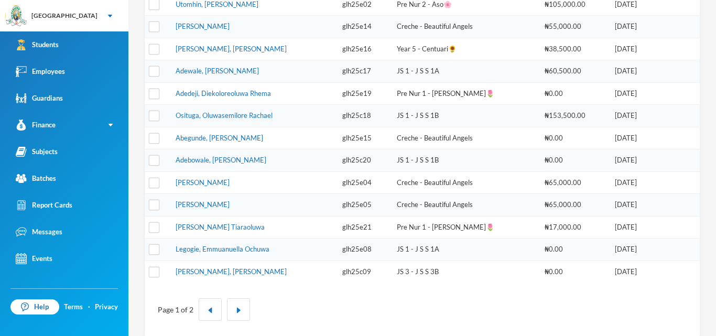
scroll to position [380, 0]
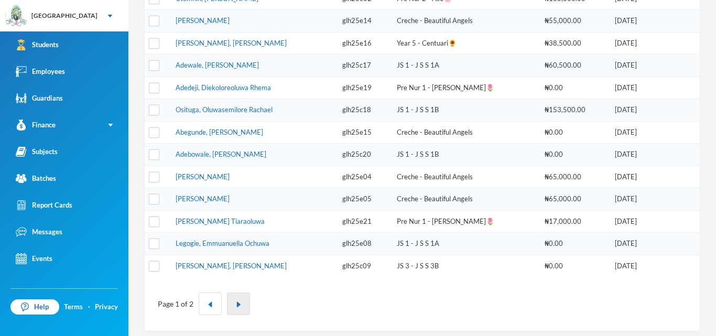
click at [239, 301] on img "button" at bounding box center [238, 304] width 6 height 6
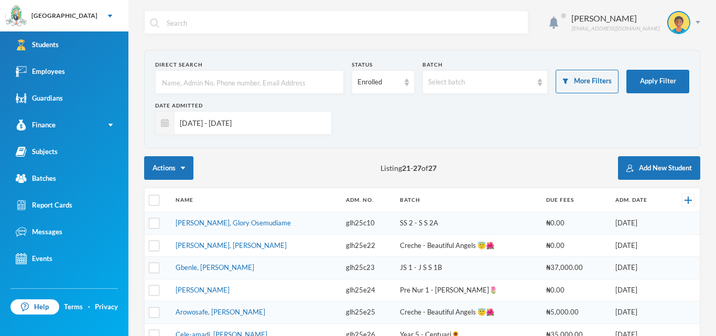
scroll to position [1, 0]
click at [275, 125] on input "[DATE] - [DATE]" at bounding box center [249, 123] width 151 height 24
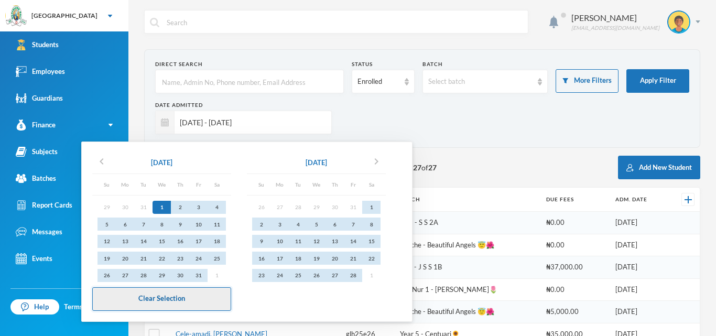
click at [155, 301] on button "Clear Selection" at bounding box center [161, 299] width 139 height 24
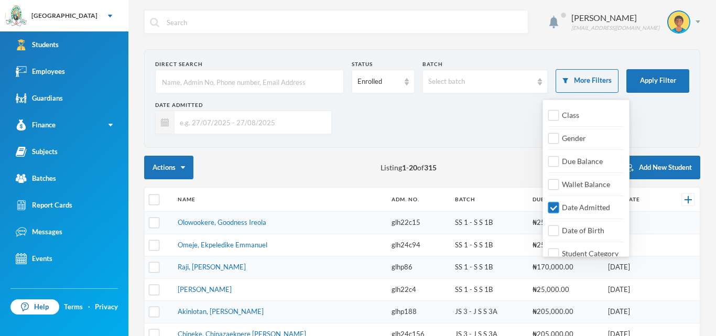
click at [552, 208] on input "Date Admitted" at bounding box center [553, 207] width 11 height 11
checkbox input "false"
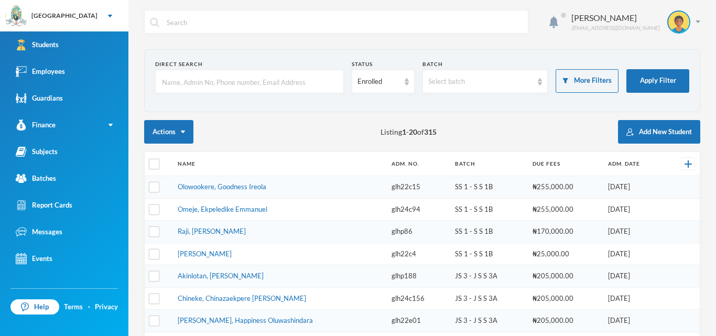
click at [488, 131] on div "Actions Listing 1 - 20 of 315 Add New Student" at bounding box center [422, 132] width 556 height 24
click at [259, 81] on input "text" at bounding box center [249, 82] width 177 height 24
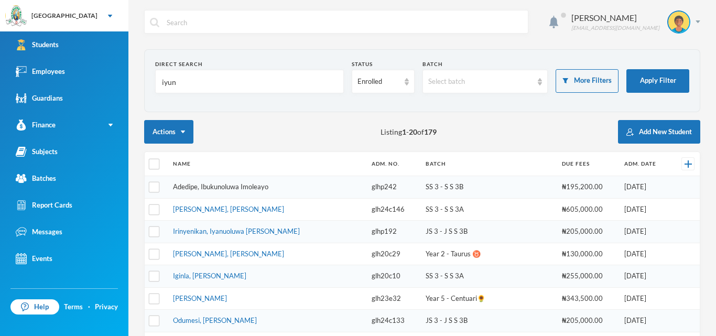
type input "iyu"
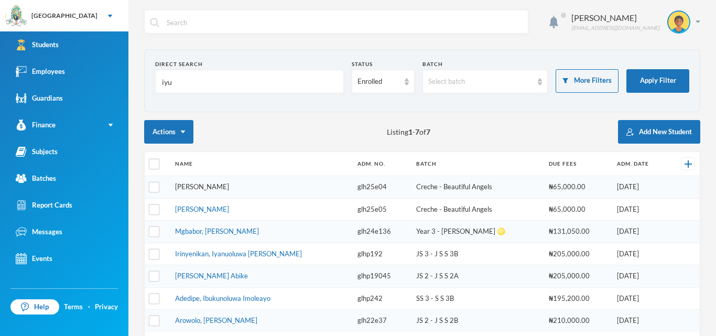
click at [210, 189] on link "[PERSON_NAME]" at bounding box center [202, 186] width 54 height 8
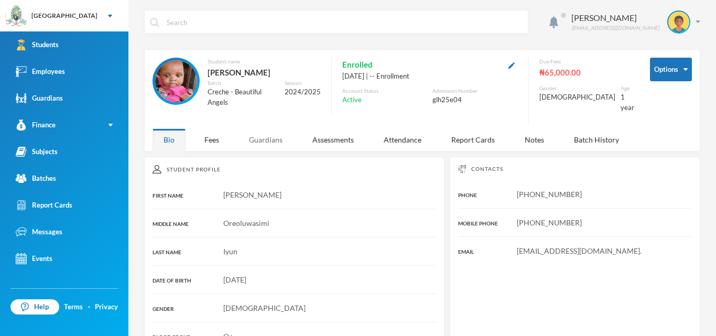
click at [268, 136] on div "Guardians" at bounding box center [266, 139] width 56 height 23
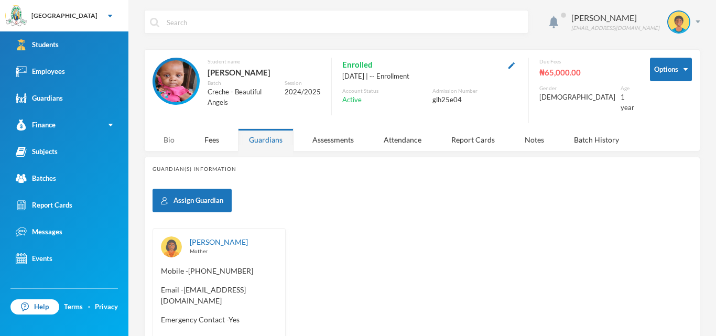
click at [171, 129] on div "Bio" at bounding box center [168, 139] width 33 height 23
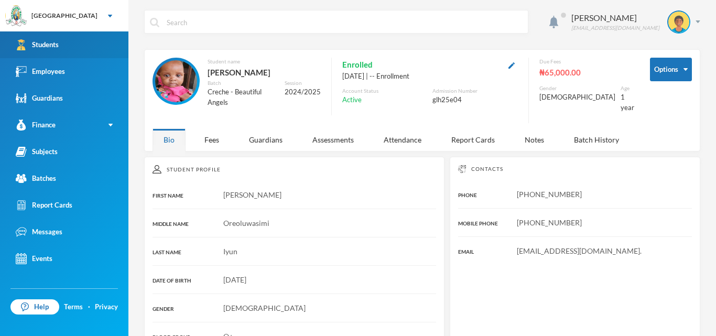
click at [89, 41] on link "Students" at bounding box center [64, 44] width 128 height 27
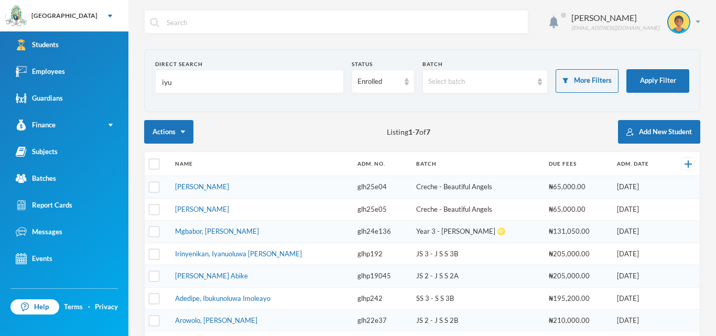
click at [170, 85] on input "iyu" at bounding box center [249, 82] width 177 height 24
type input "okikijesu"
click at [645, 78] on button "Apply Filter" at bounding box center [657, 81] width 63 height 24
click at [636, 91] on button "Apply Filter" at bounding box center [657, 81] width 63 height 24
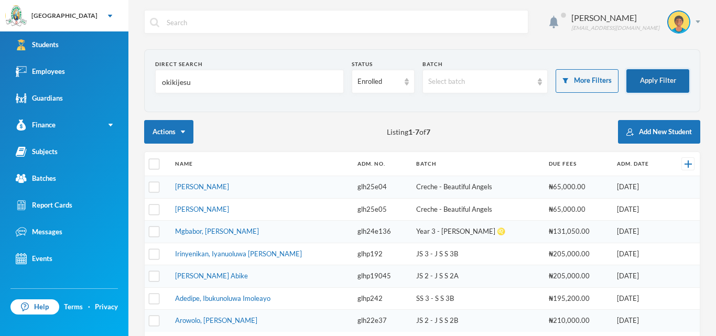
click at [661, 78] on button "Apply Filter" at bounding box center [657, 81] width 63 height 24
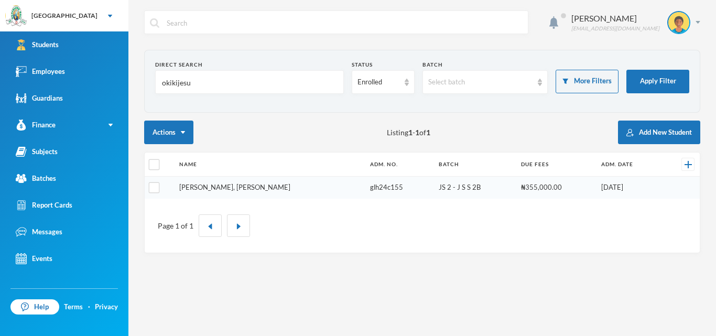
click at [257, 189] on link "[PERSON_NAME], [PERSON_NAME]" at bounding box center [234, 187] width 111 height 8
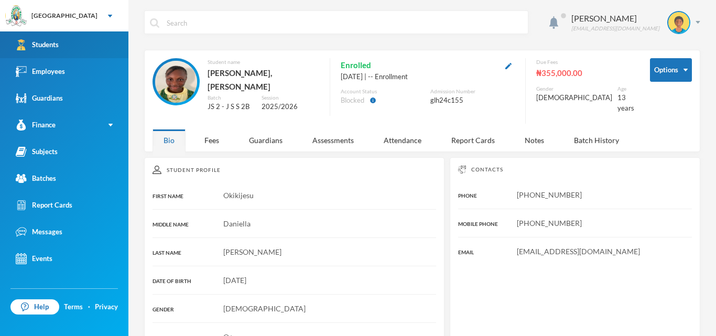
click at [32, 45] on div "Students" at bounding box center [37, 44] width 43 height 11
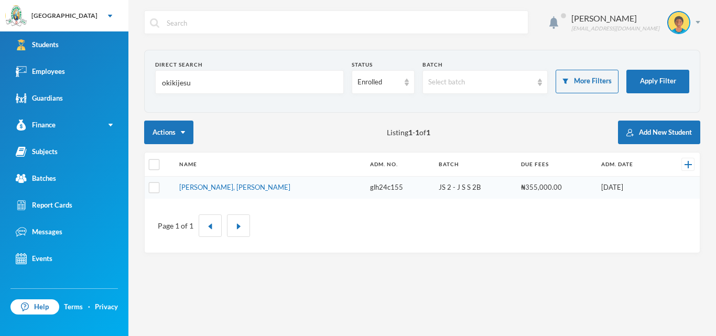
click at [305, 85] on input "okikijesu" at bounding box center [249, 83] width 177 height 24
type input "o"
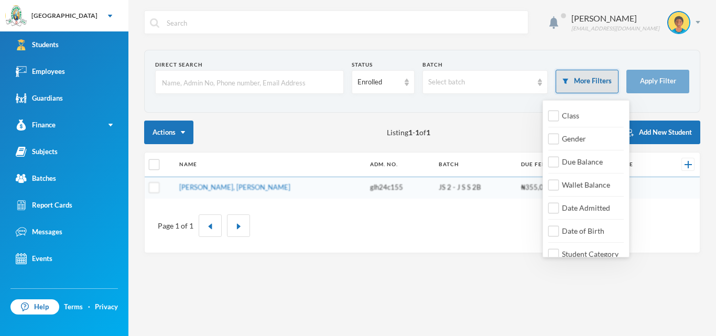
click at [581, 79] on button "More Filters" at bounding box center [586, 82] width 63 height 24
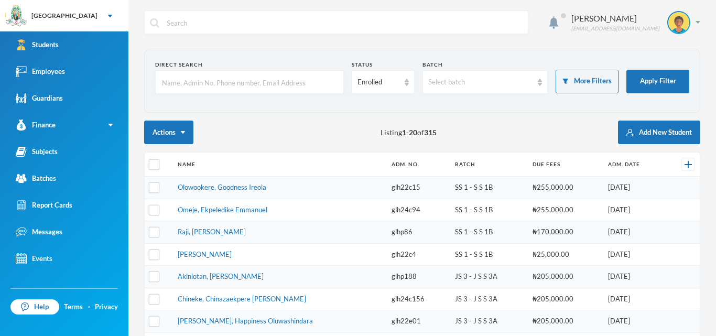
click at [665, 132] on button "Add New Student" at bounding box center [659, 133] width 82 height 24
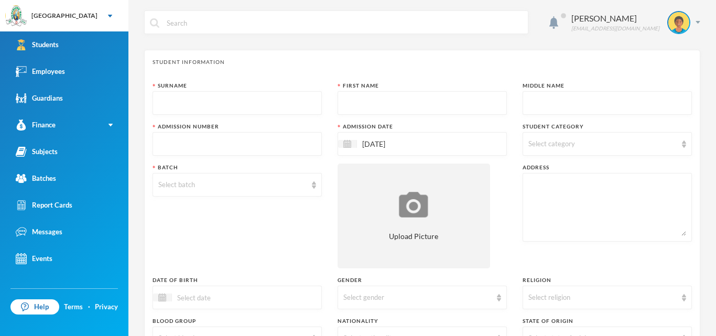
click at [222, 104] on input "text" at bounding box center [237, 104] width 158 height 24
type input "A"
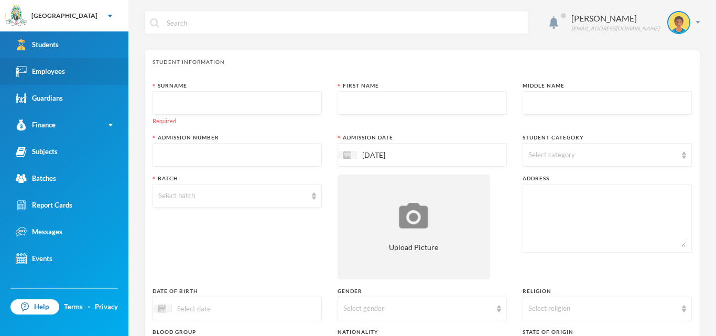
click at [64, 77] on link "Employees" at bounding box center [64, 71] width 128 height 27
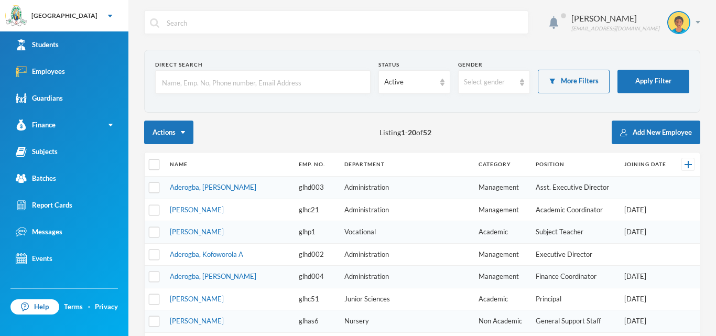
click at [203, 84] on input "text" at bounding box center [263, 83] width 204 height 24
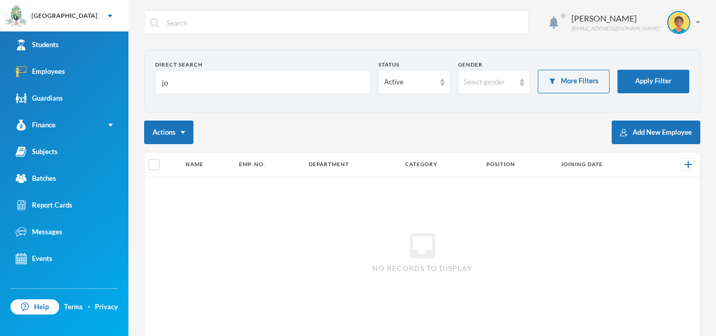
type input "j"
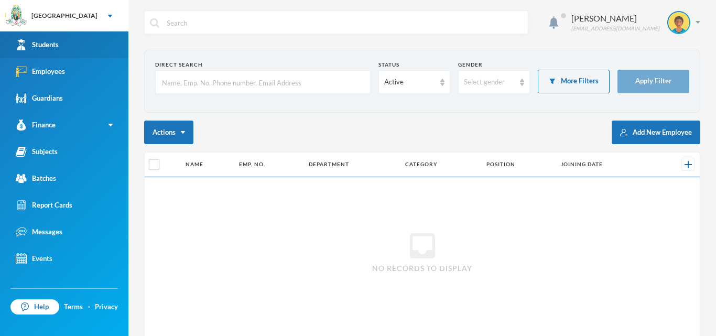
click at [54, 41] on div "Students" at bounding box center [37, 44] width 43 height 11
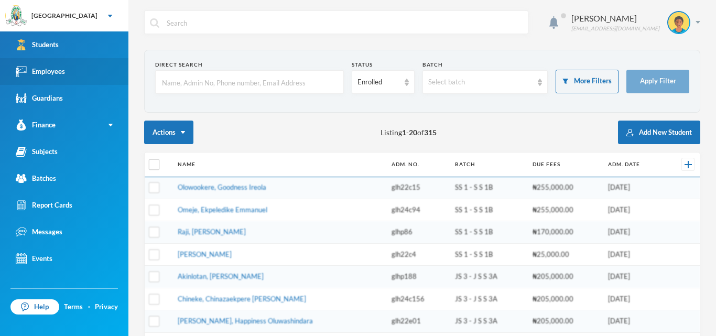
click at [53, 78] on link "Employees" at bounding box center [64, 71] width 128 height 27
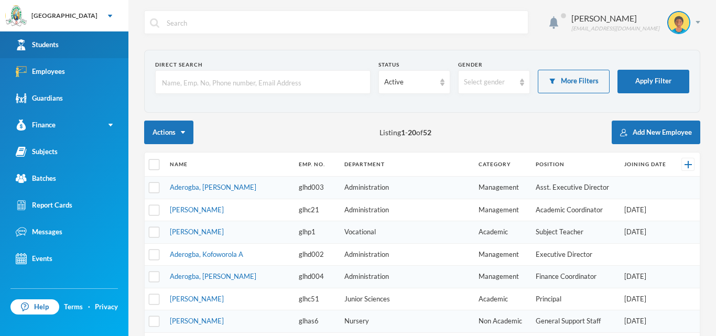
click at [63, 51] on link "Students" at bounding box center [64, 44] width 128 height 27
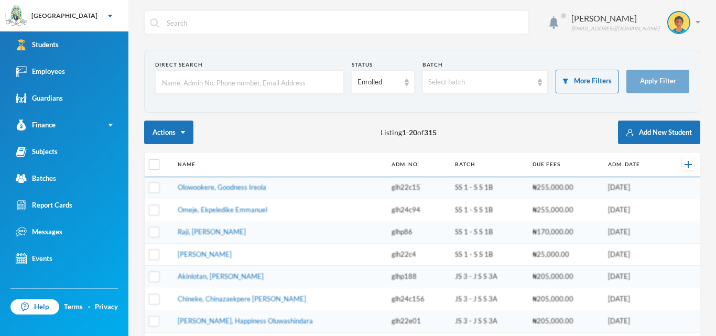
click at [228, 82] on input "text" at bounding box center [249, 83] width 177 height 24
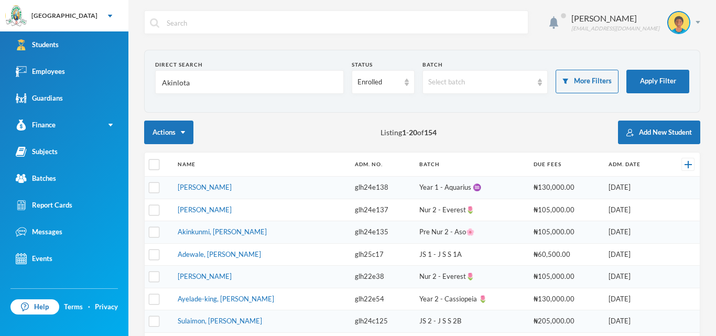
type input "Akinlotan"
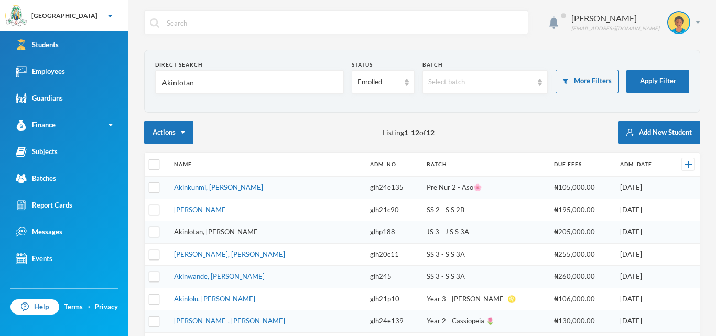
click at [244, 232] on link "Akinlotan, [PERSON_NAME]" at bounding box center [217, 231] width 86 height 8
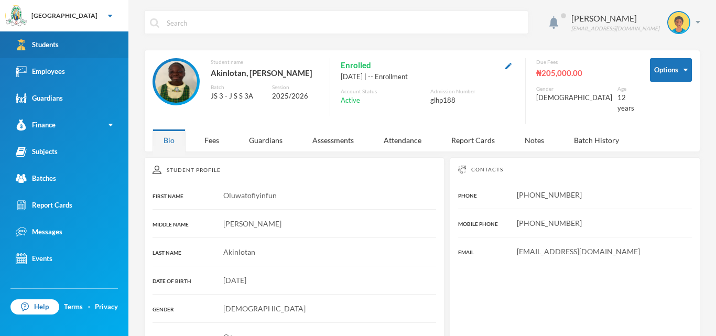
click at [40, 47] on div "Students" at bounding box center [37, 44] width 43 height 11
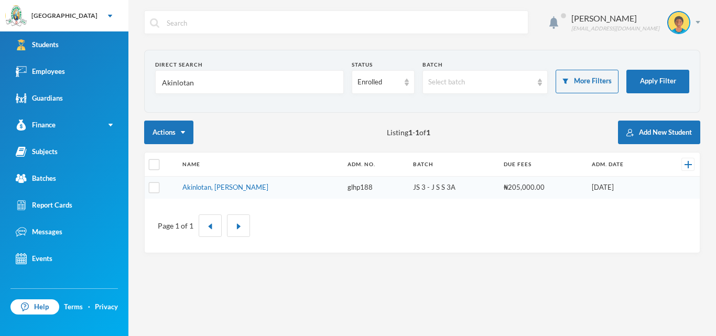
click at [283, 86] on input "Akinlotan" at bounding box center [249, 83] width 177 height 24
type input "A"
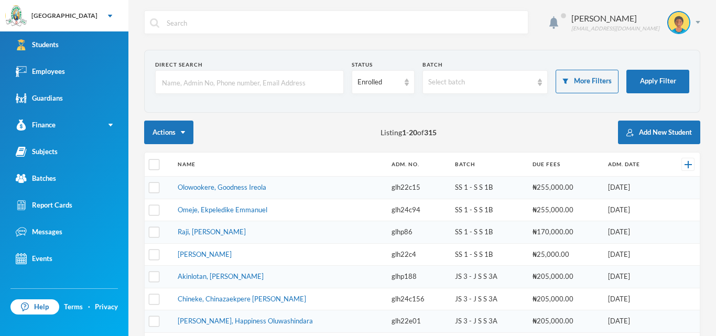
click at [486, 323] on td "JS 3 - J S S 3A" at bounding box center [489, 321] width 78 height 23
